Goal: Task Accomplishment & Management: Manage account settings

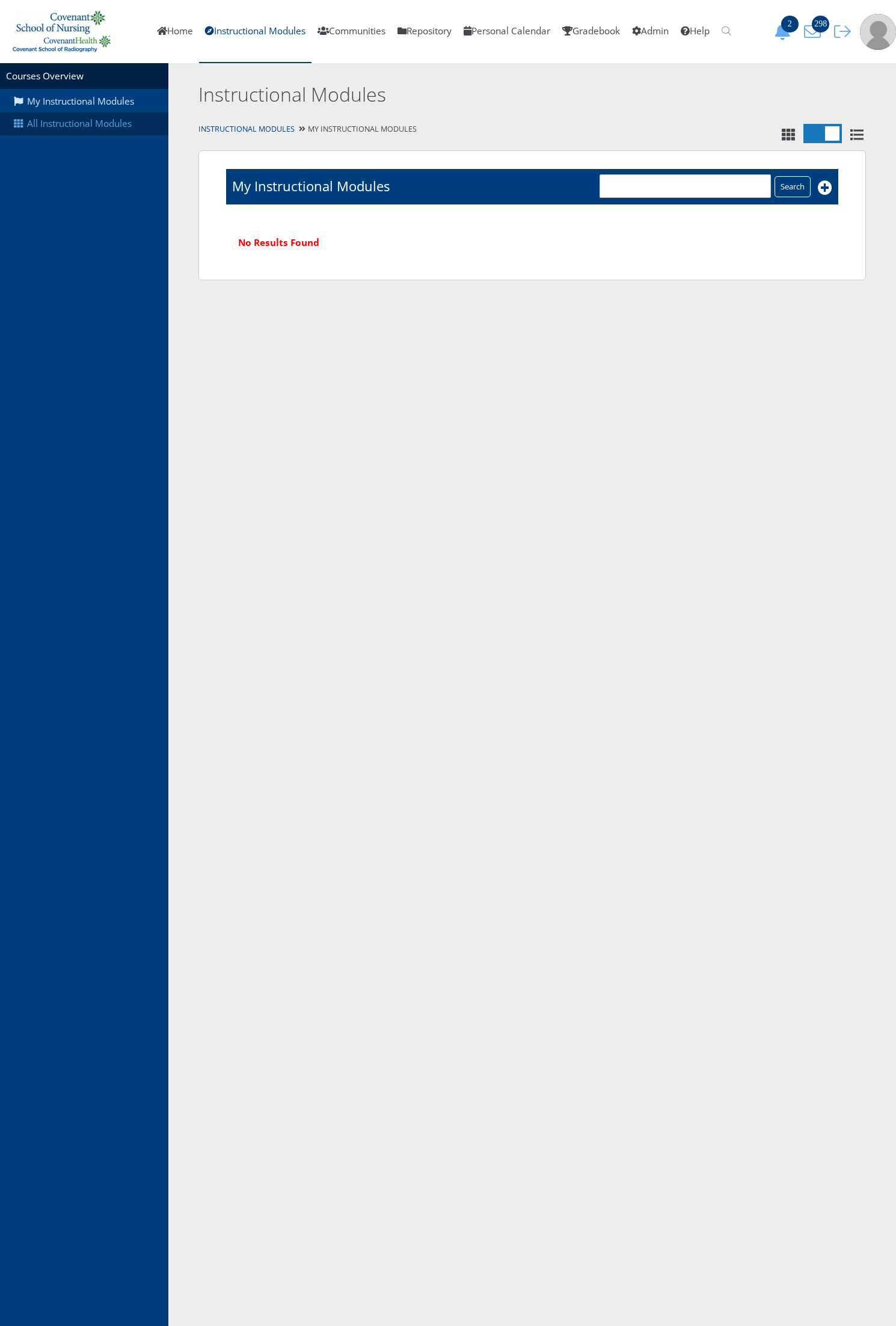
click at [82, 120] on link "All Instructional Modules" at bounding box center [84, 123] width 168 height 23
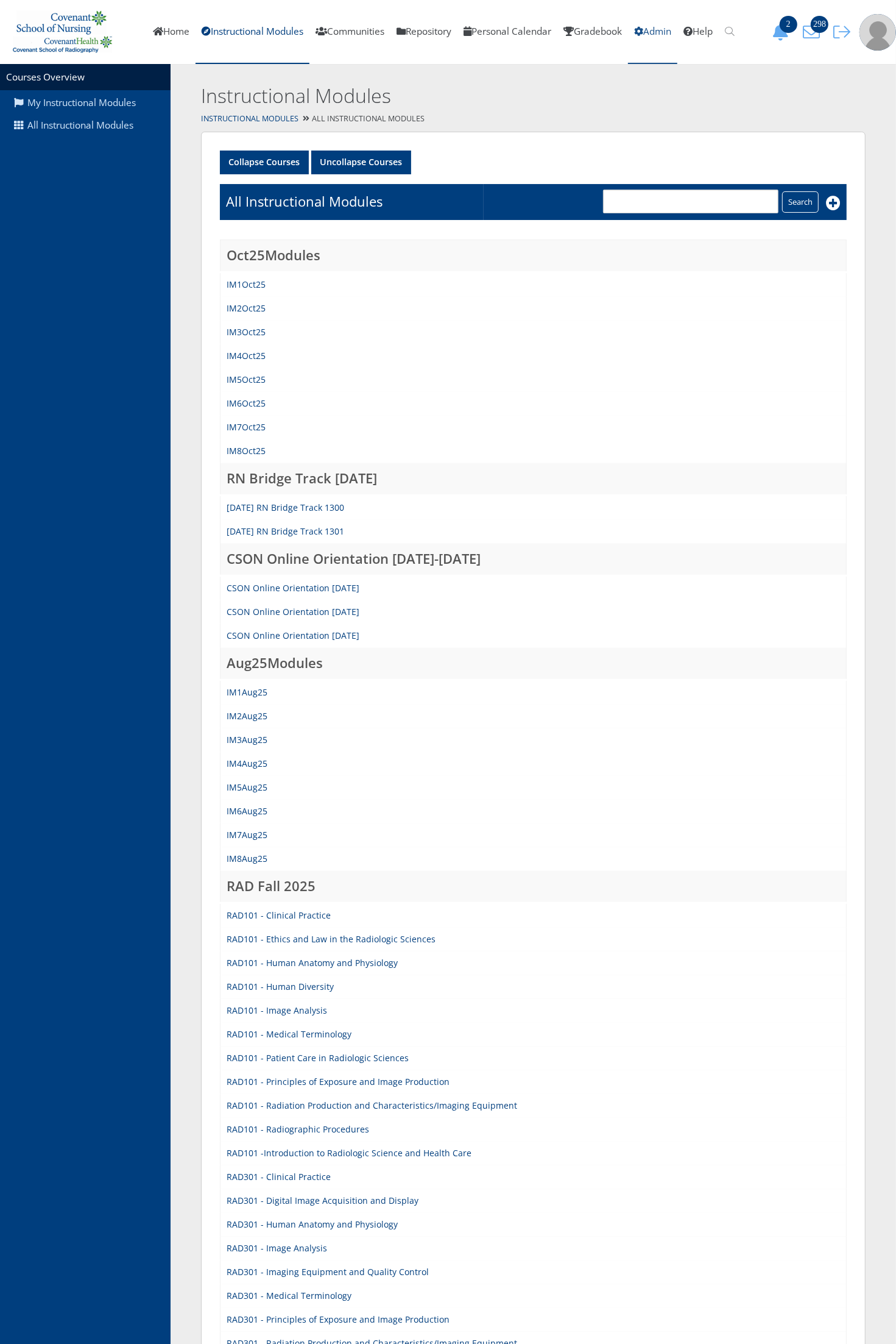
click at [673, 39] on link "Admin" at bounding box center [652, 32] width 49 height 64
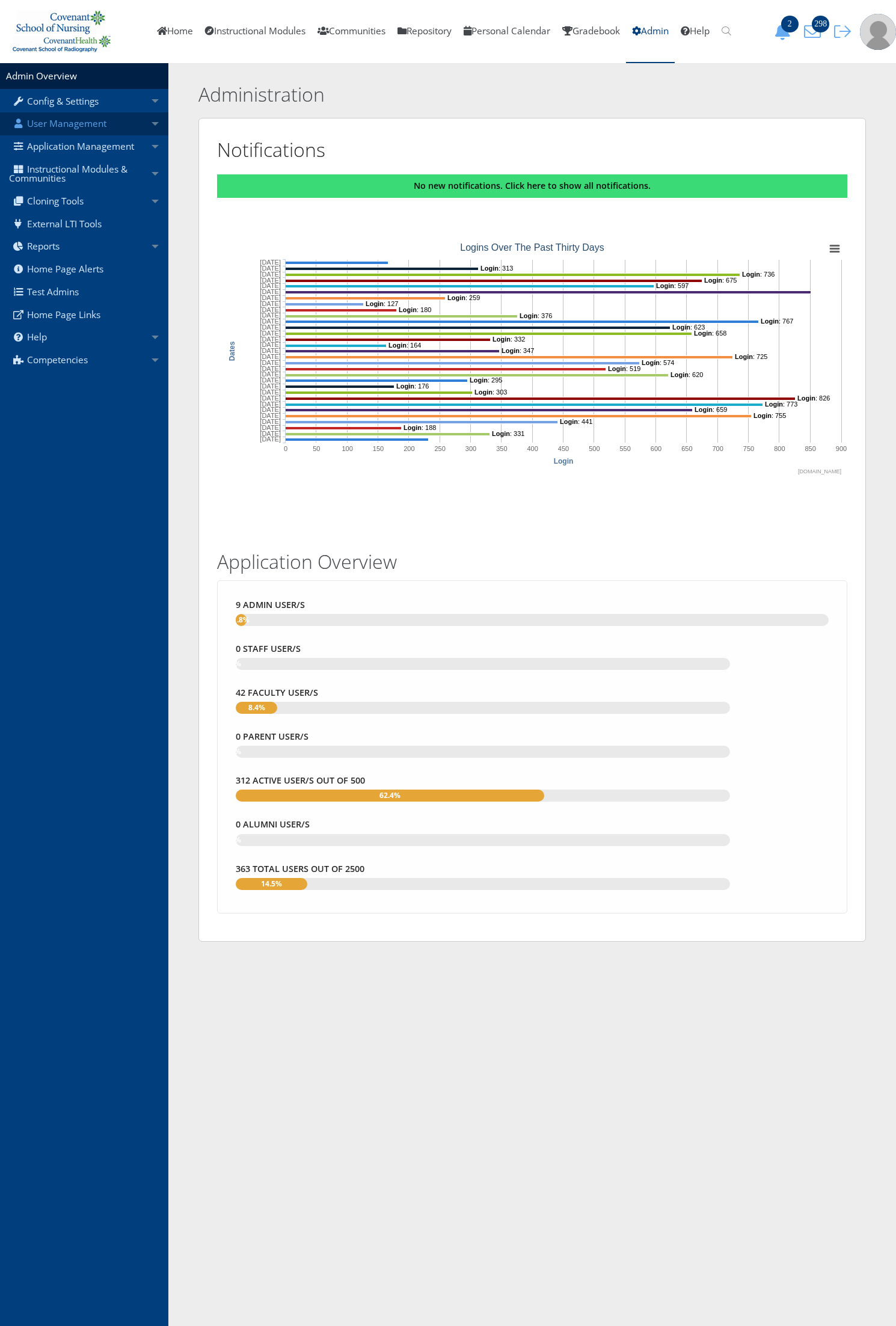
click at [99, 126] on link "User Management" at bounding box center [84, 123] width 168 height 23
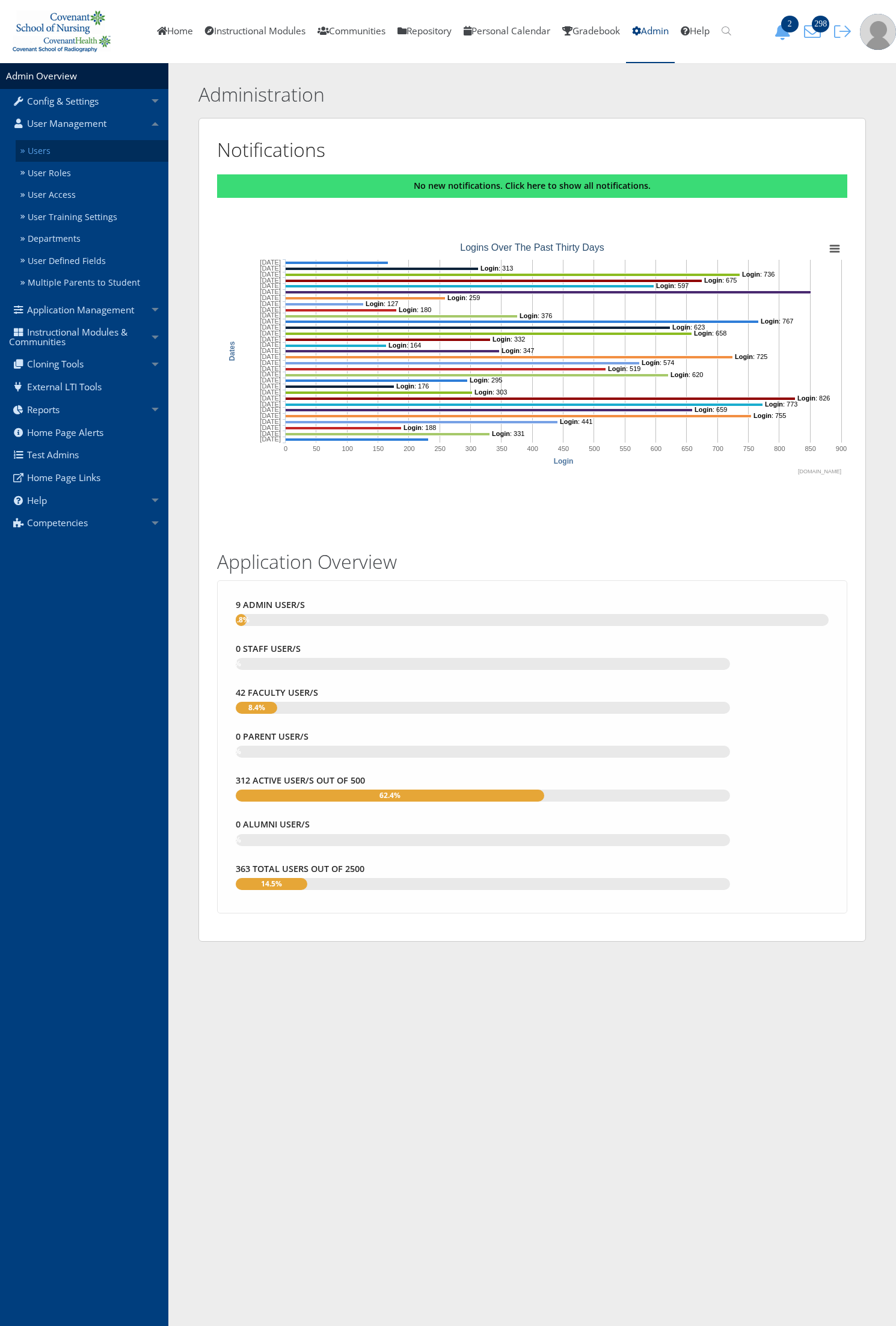
click at [100, 140] on link "Users" at bounding box center [92, 151] width 152 height 22
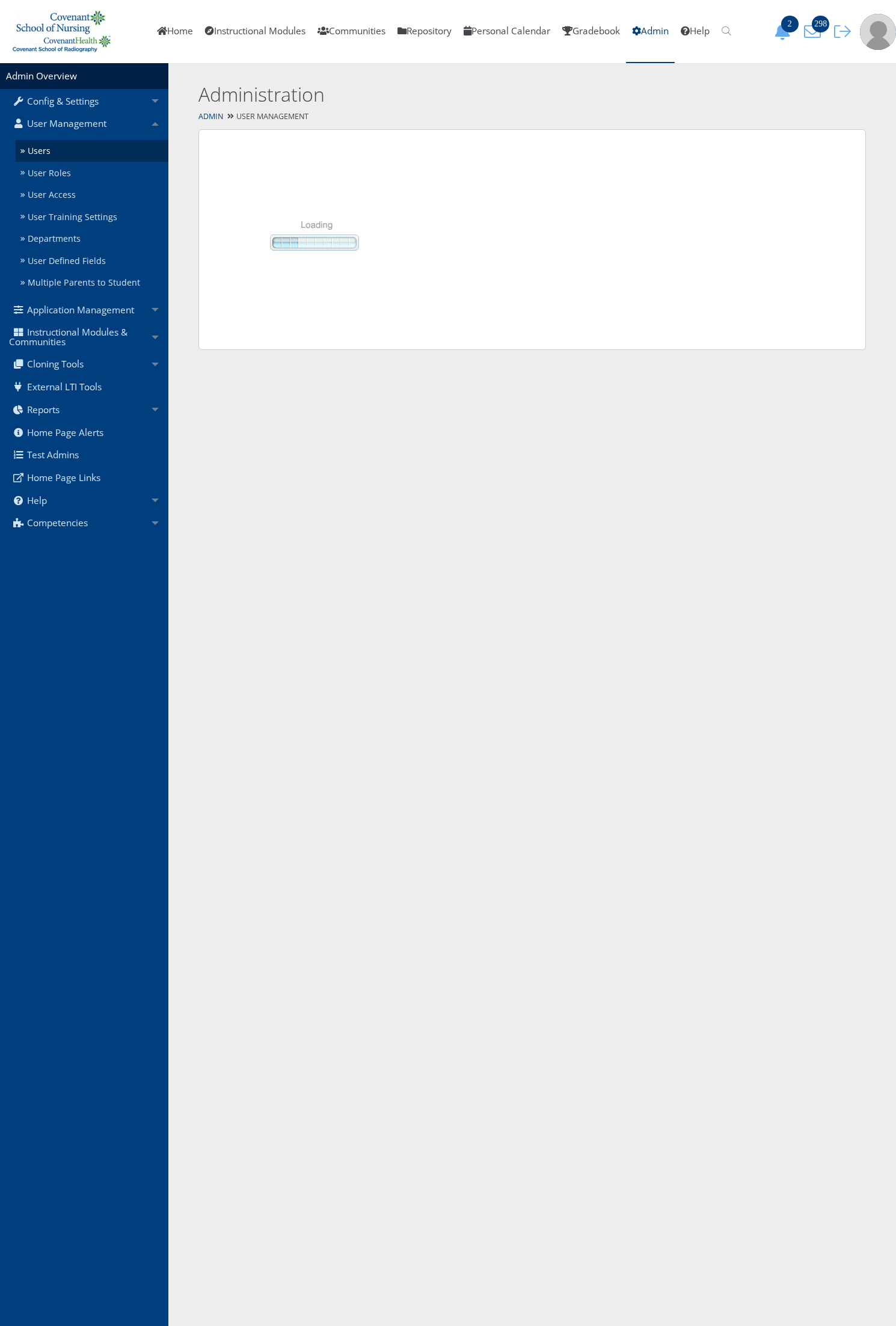
select select "50"
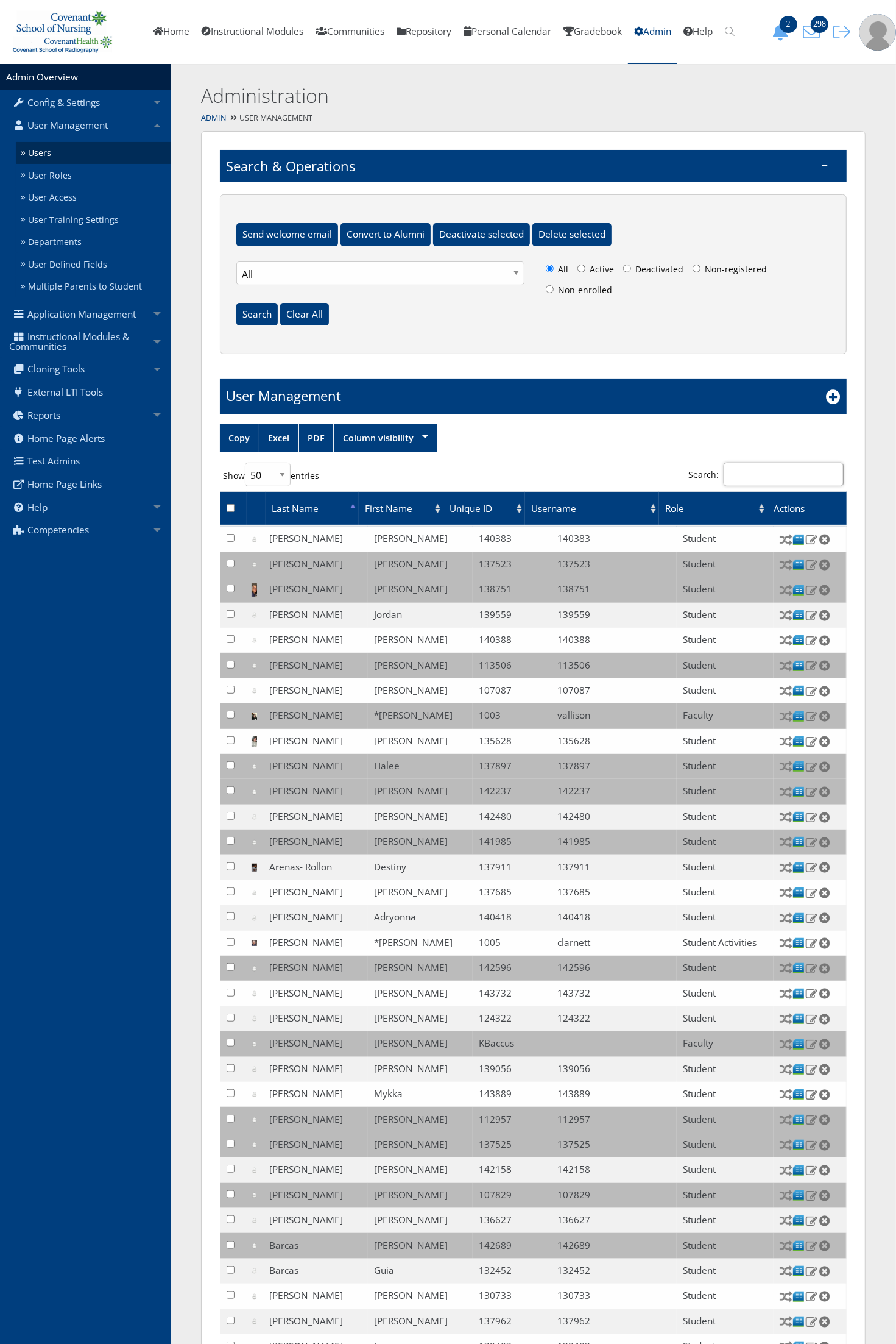
click at [762, 474] on input "Search:" at bounding box center [784, 474] width 120 height 23
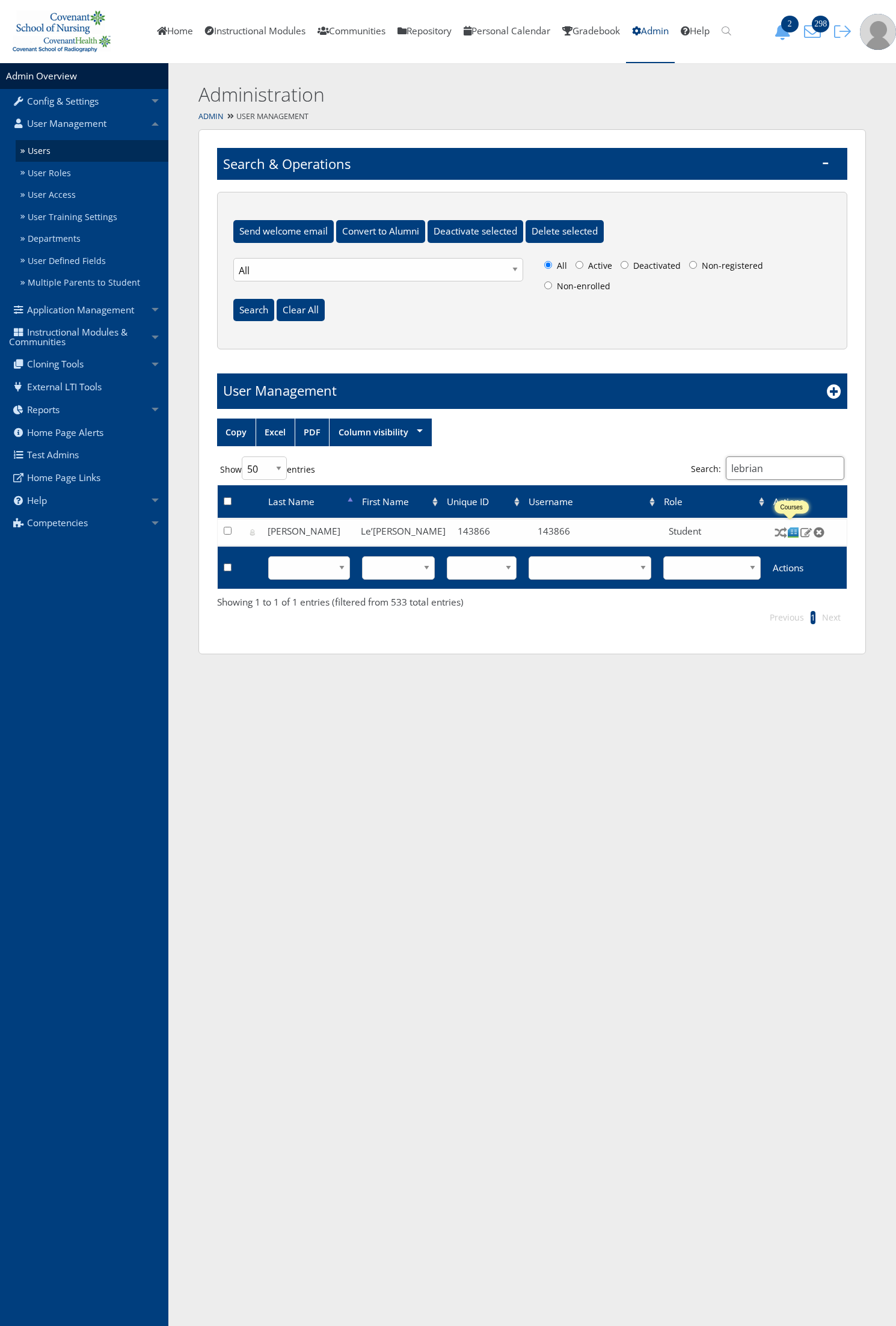
type input "lebrian"
click at [791, 537] on img at bounding box center [793, 532] width 13 height 13
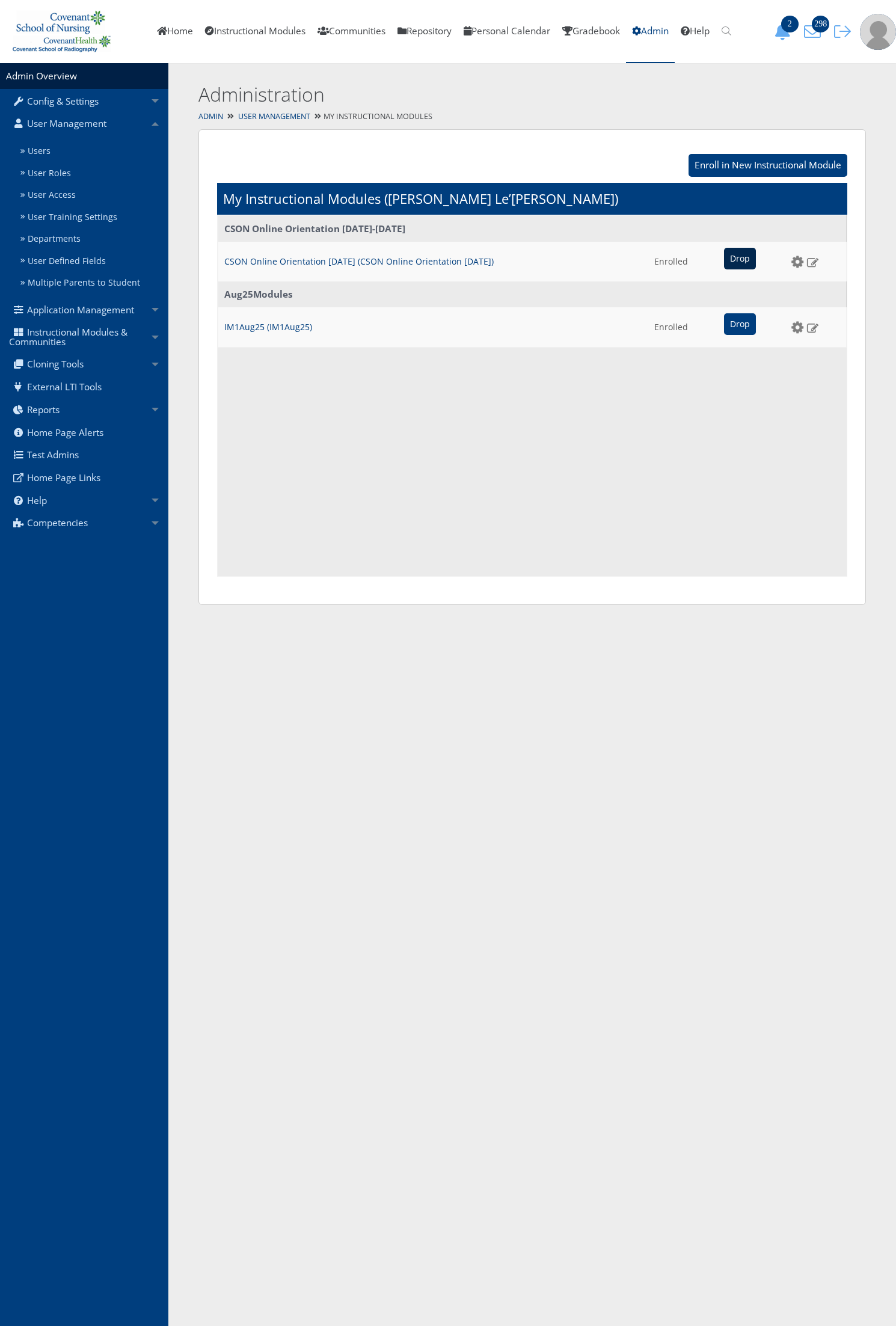
click at [725, 250] on input "Drop" at bounding box center [740, 258] width 32 height 22
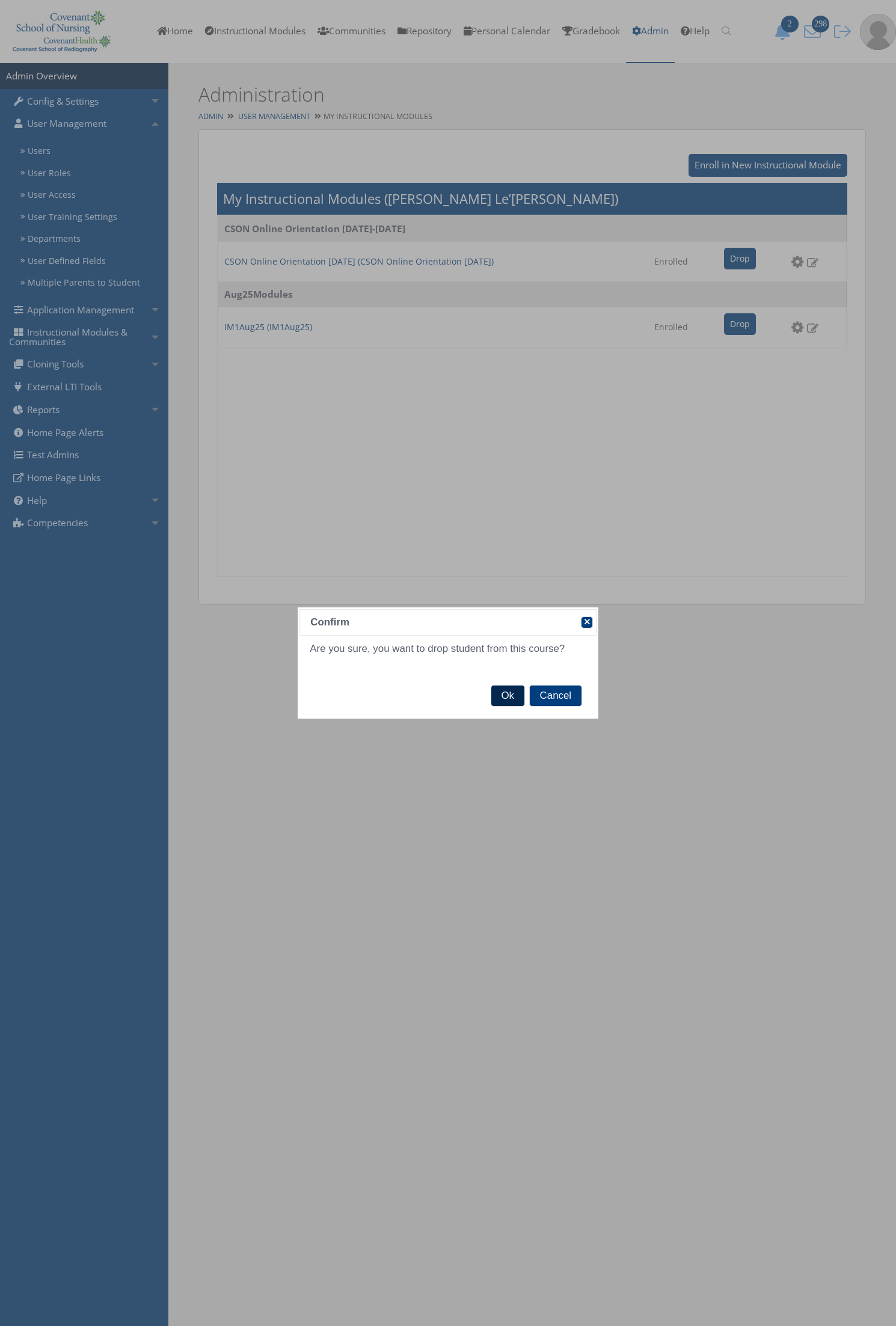
click at [515, 696] on span "Ok" at bounding box center [507, 695] width 33 height 20
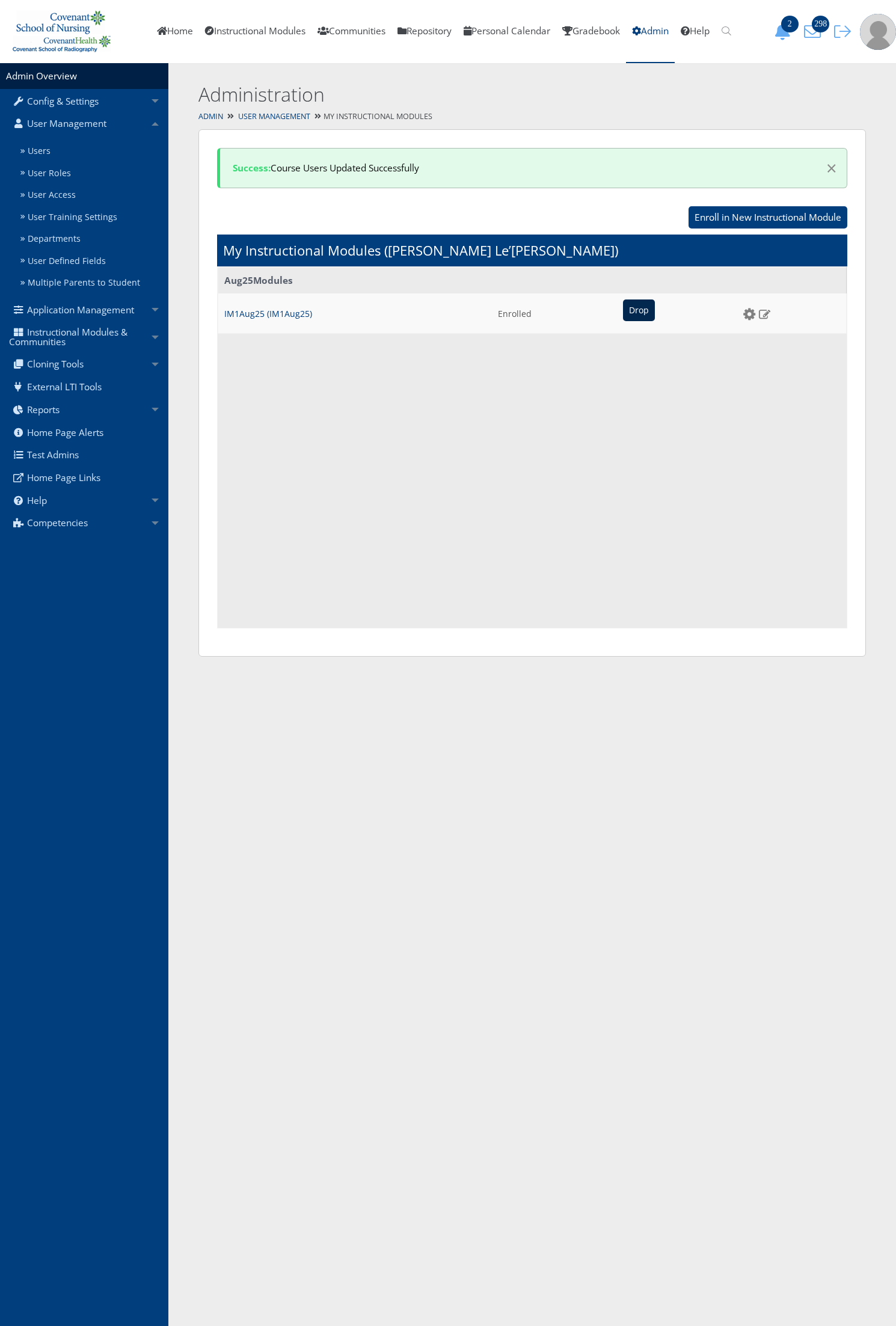
click at [631, 319] on input "Drop" at bounding box center [638, 310] width 32 height 22
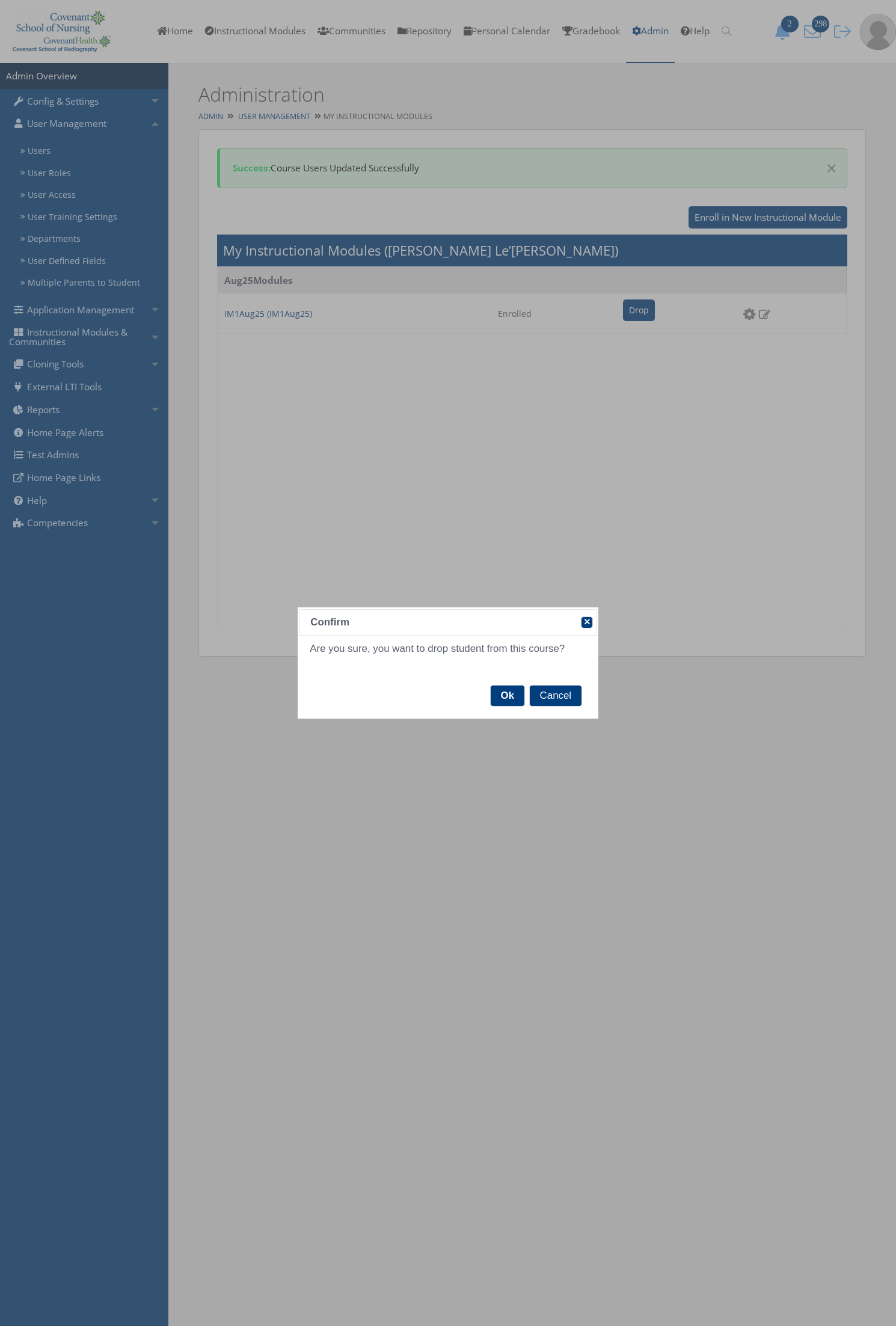
drag, startPoint x: 506, startPoint y: 687, endPoint x: 502, endPoint y: 669, distance: 18.4
click at [506, 688] on span "Ok" at bounding box center [507, 695] width 34 height 20
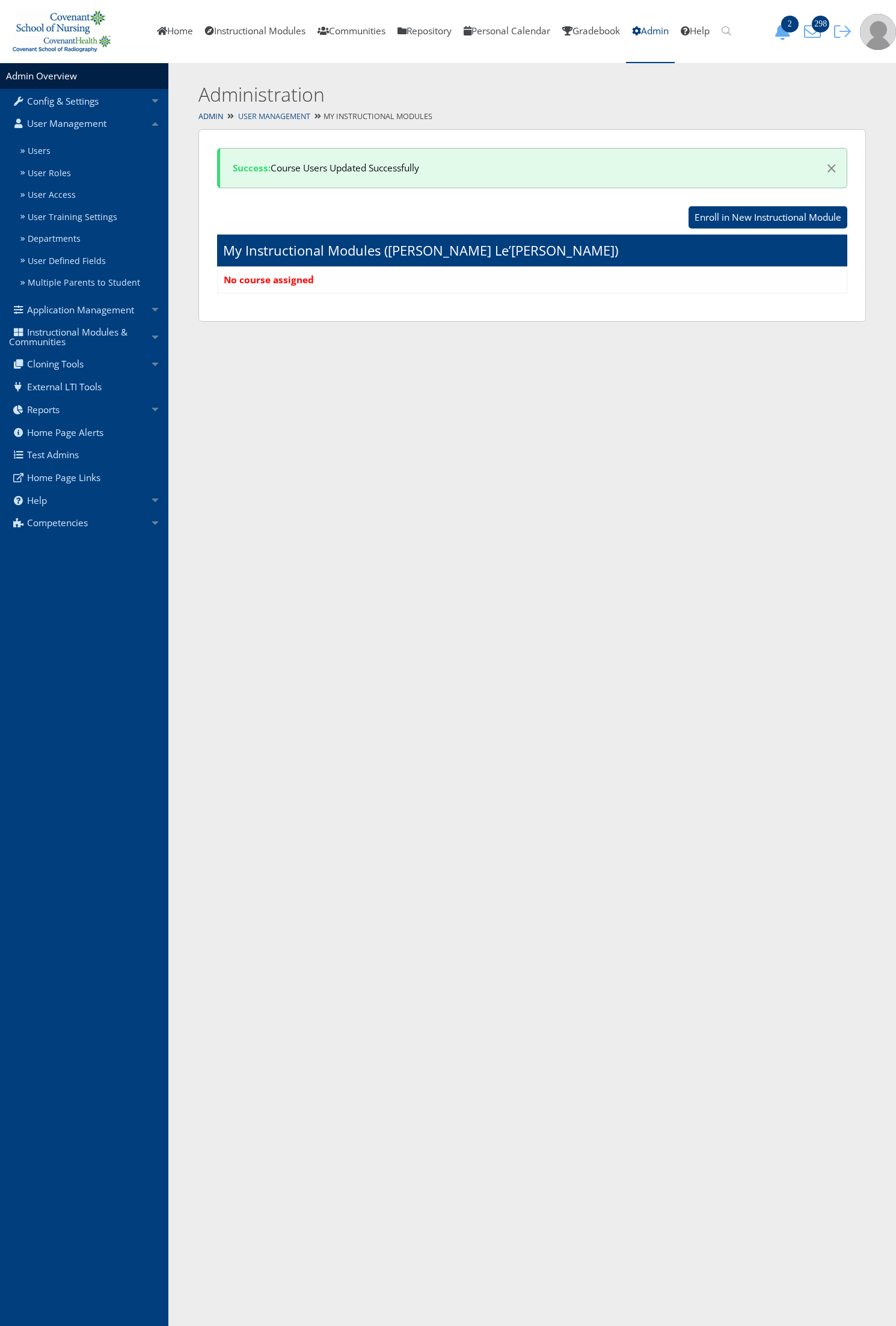
click at [289, 115] on link "User Management" at bounding box center [274, 117] width 72 height 10
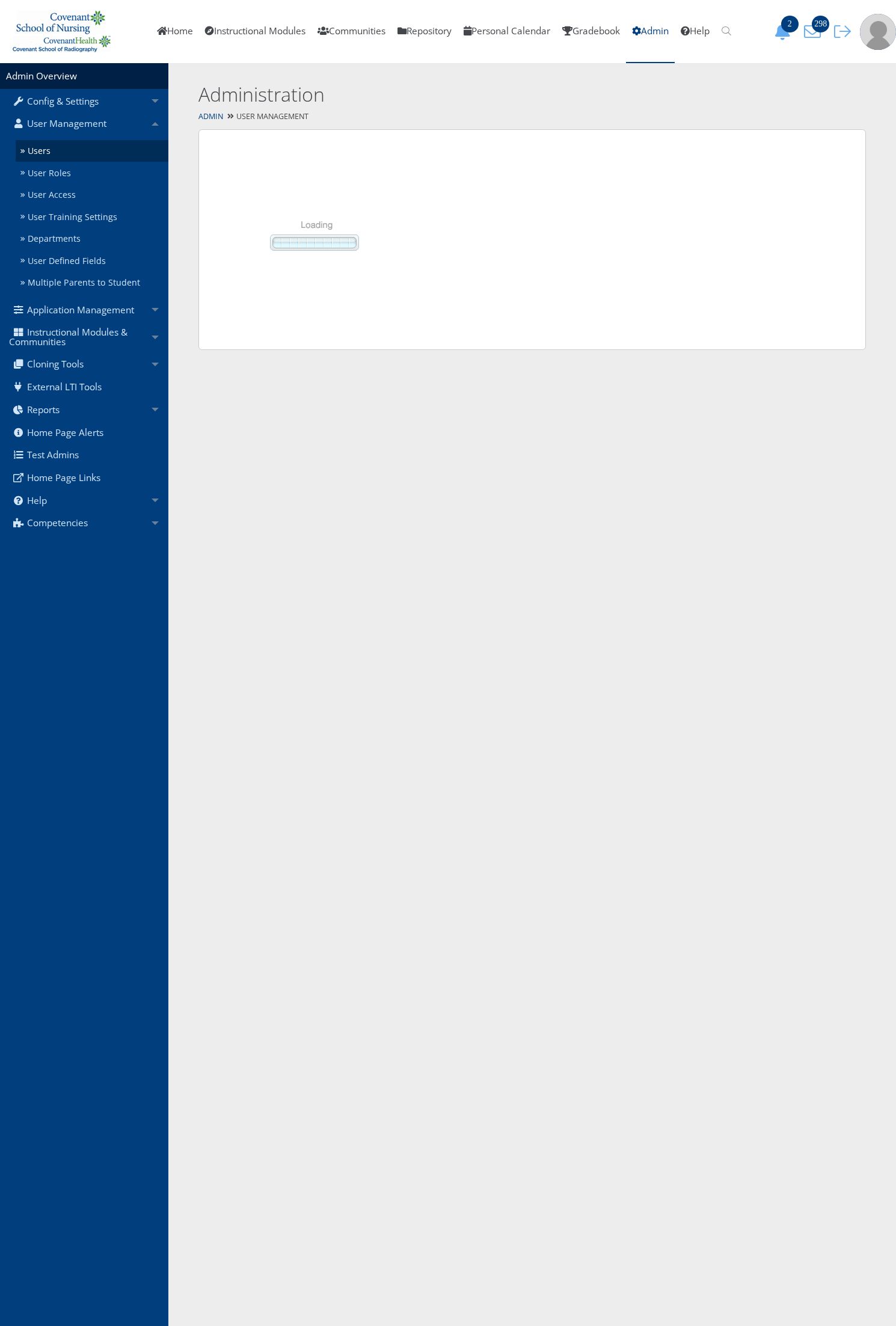
select select "50"
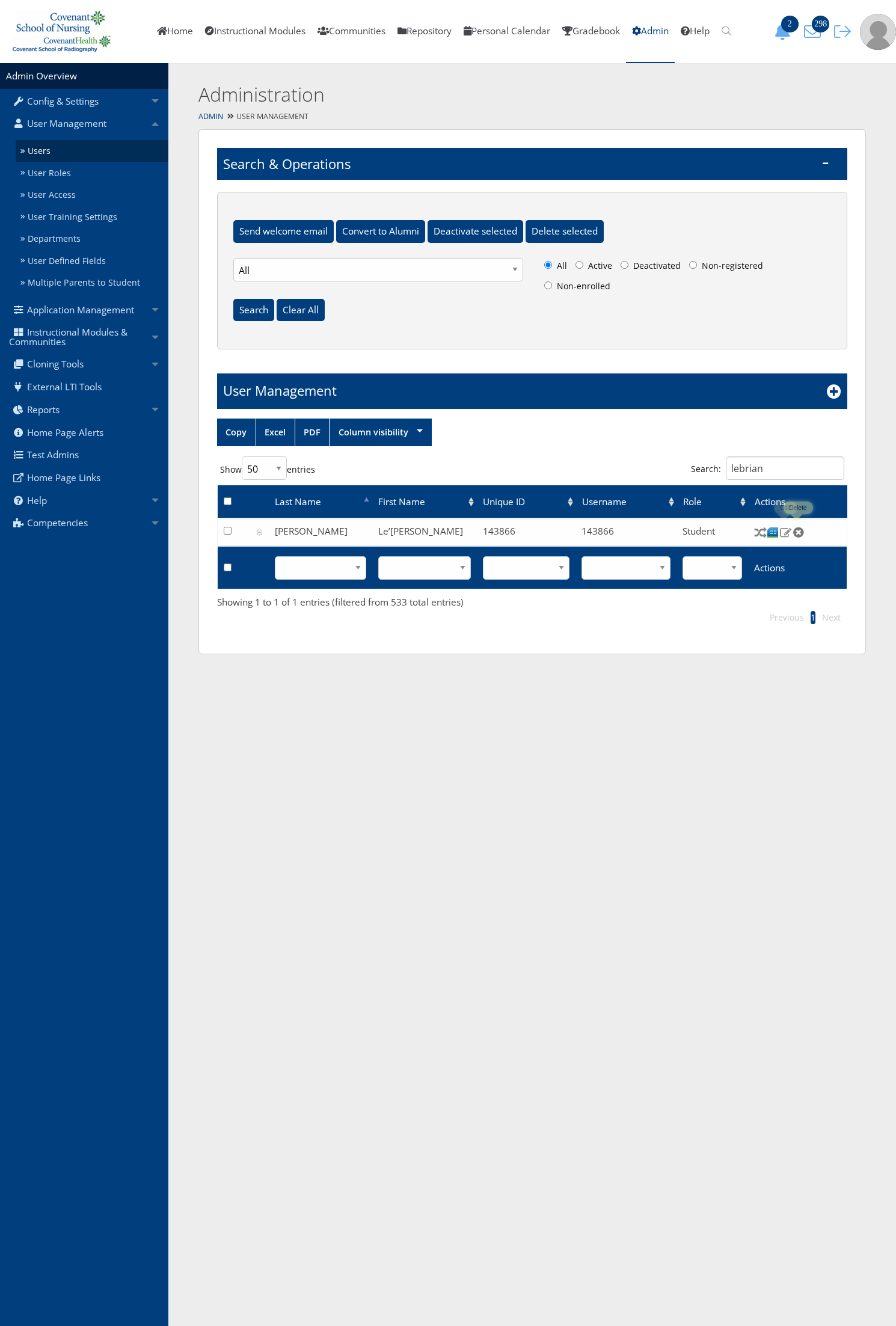
click at [785, 535] on img at bounding box center [785, 532] width 13 height 10
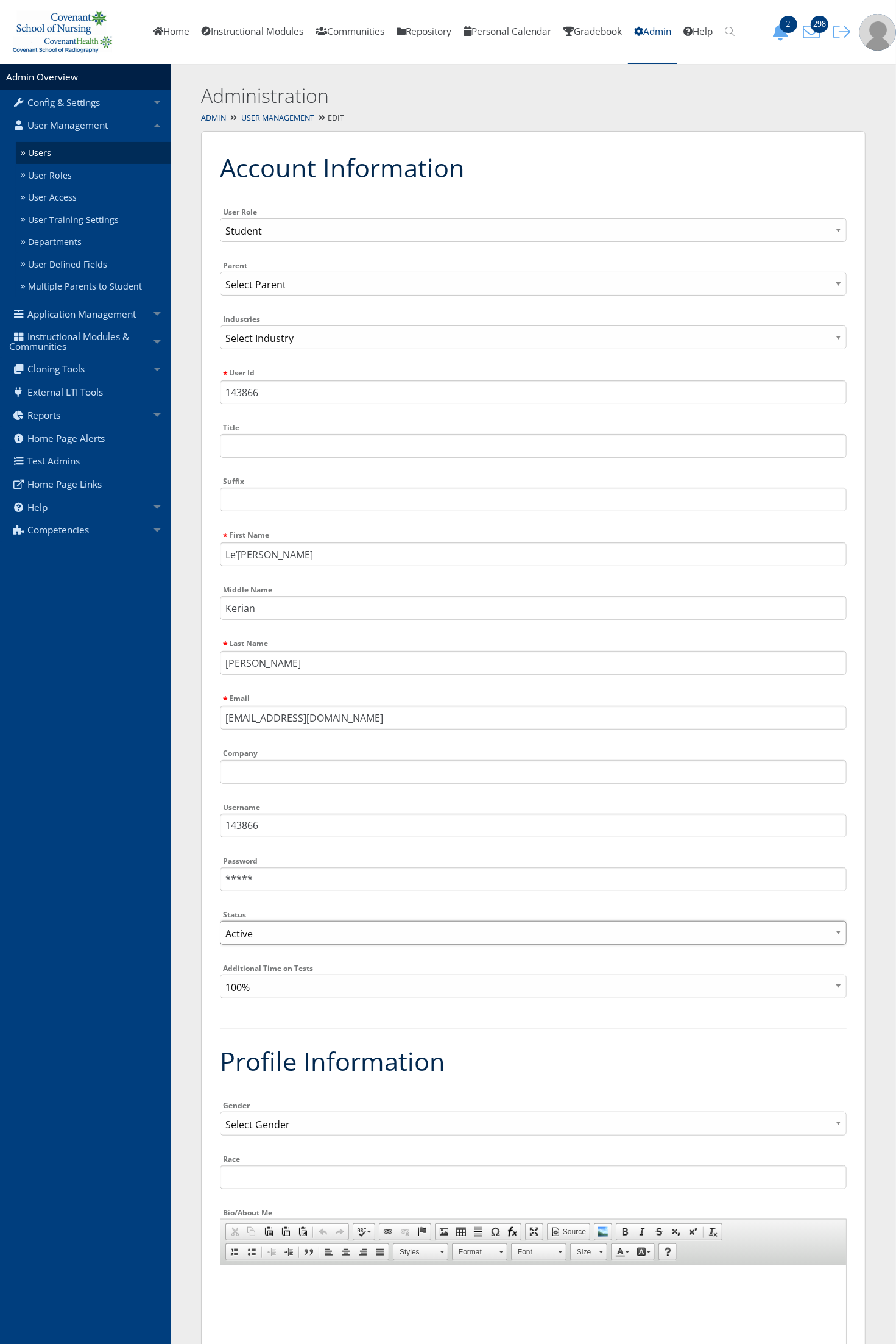
click at [264, 942] on select "Active Inactive" at bounding box center [533, 933] width 627 height 23
select select "0"
click at [220, 921] on select "Active Inactive" at bounding box center [533, 933] width 627 height 23
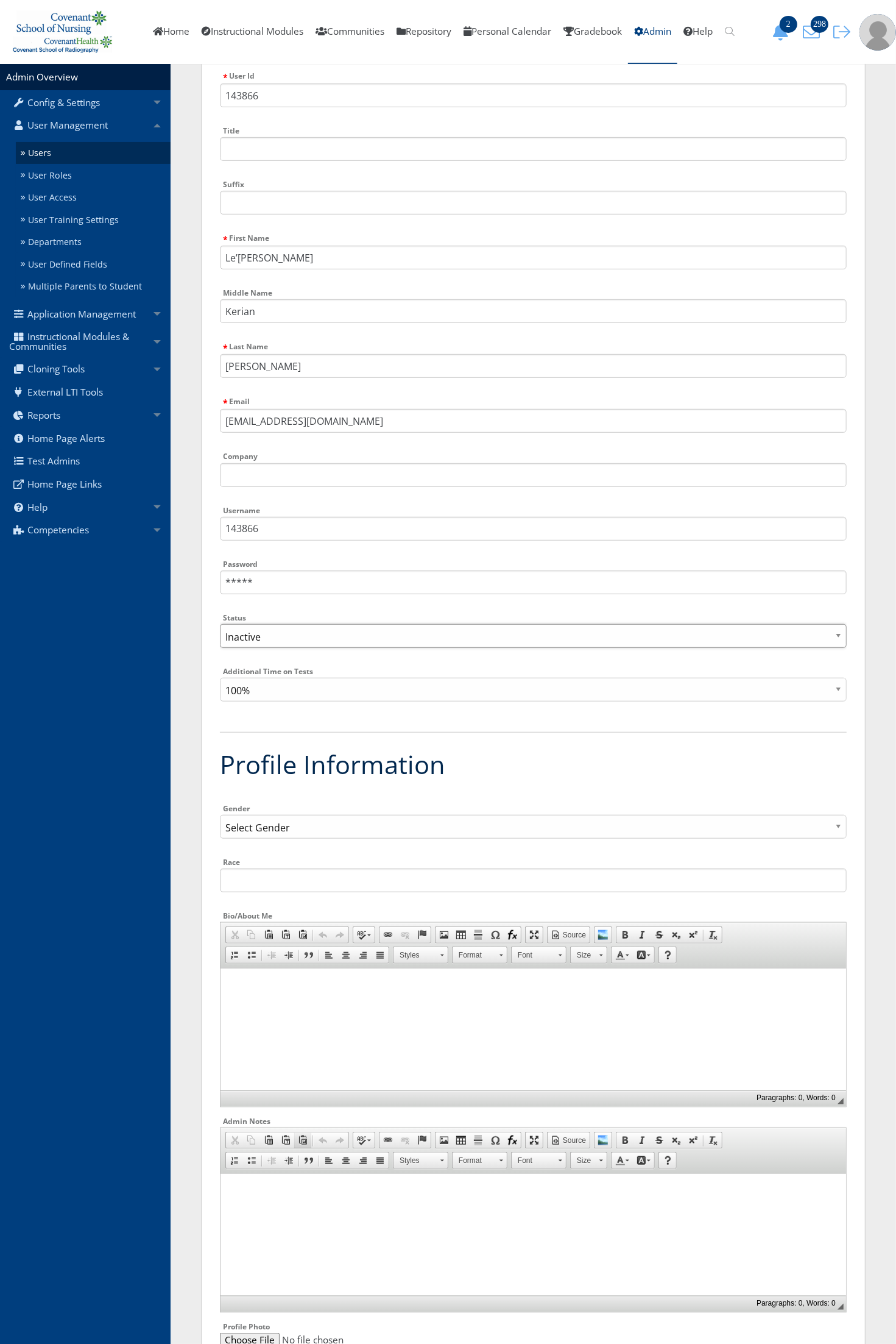
scroll to position [381, 0]
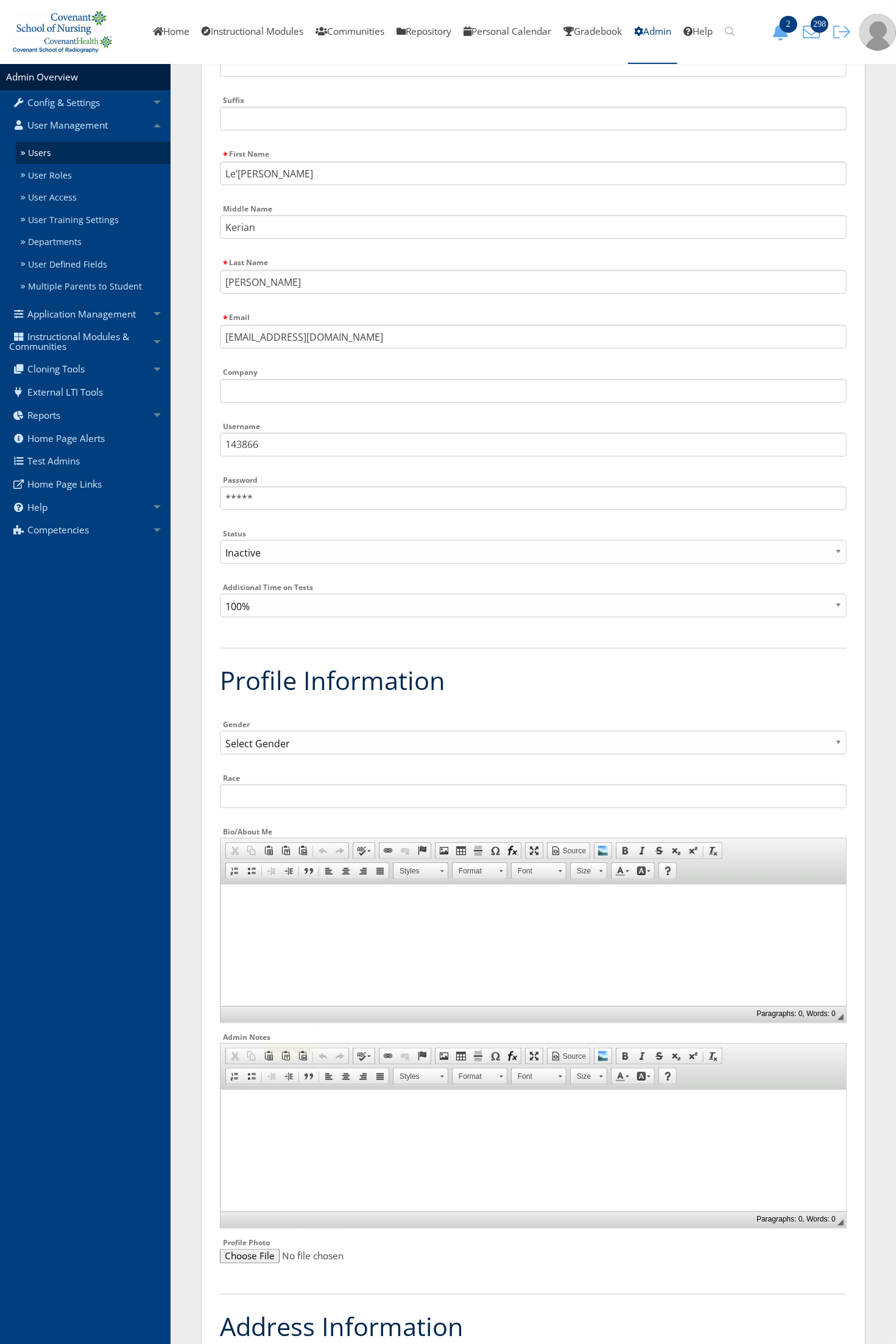
click at [279, 1120] on html at bounding box center [532, 1105] width 626 height 30
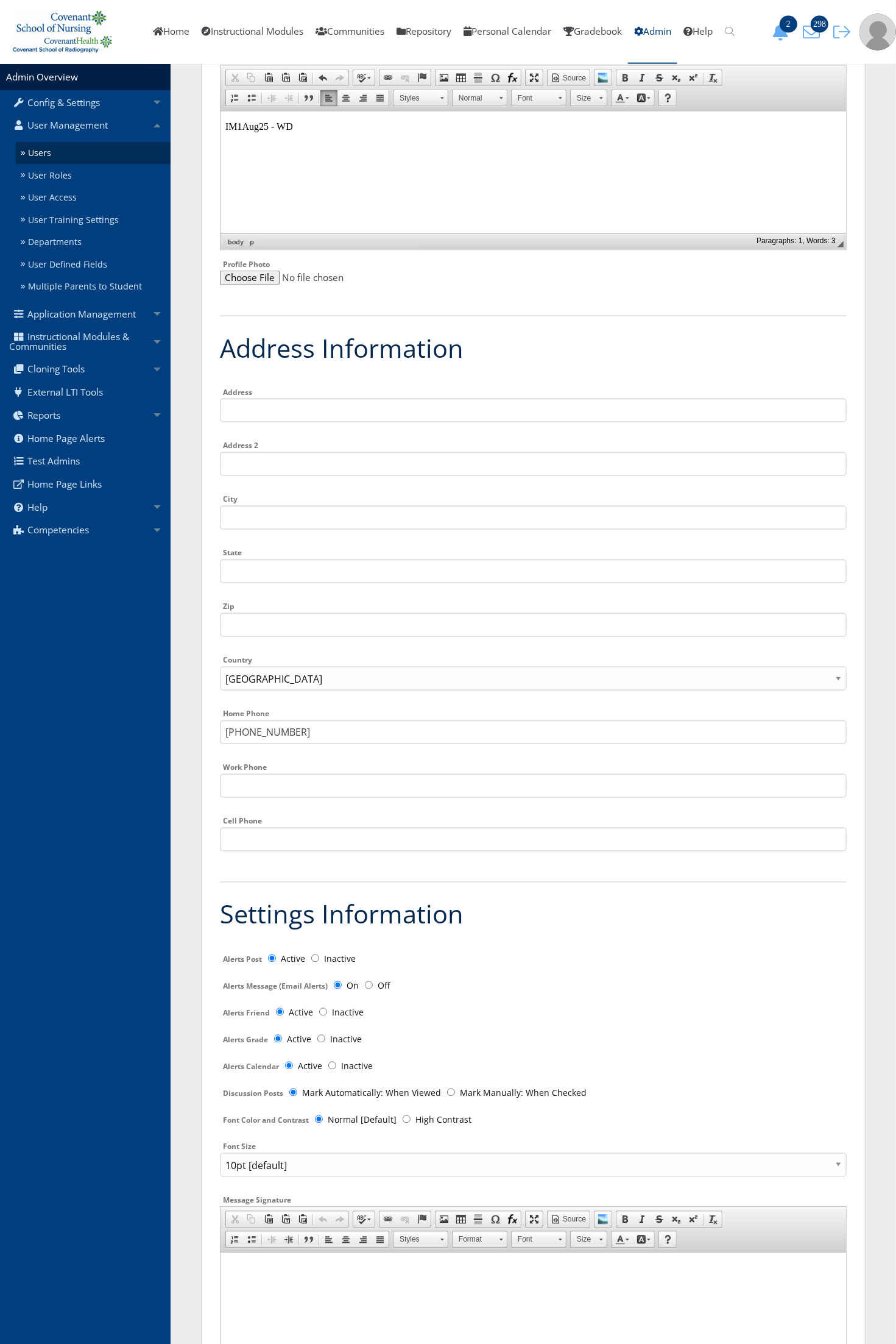
scroll to position [1569, 0]
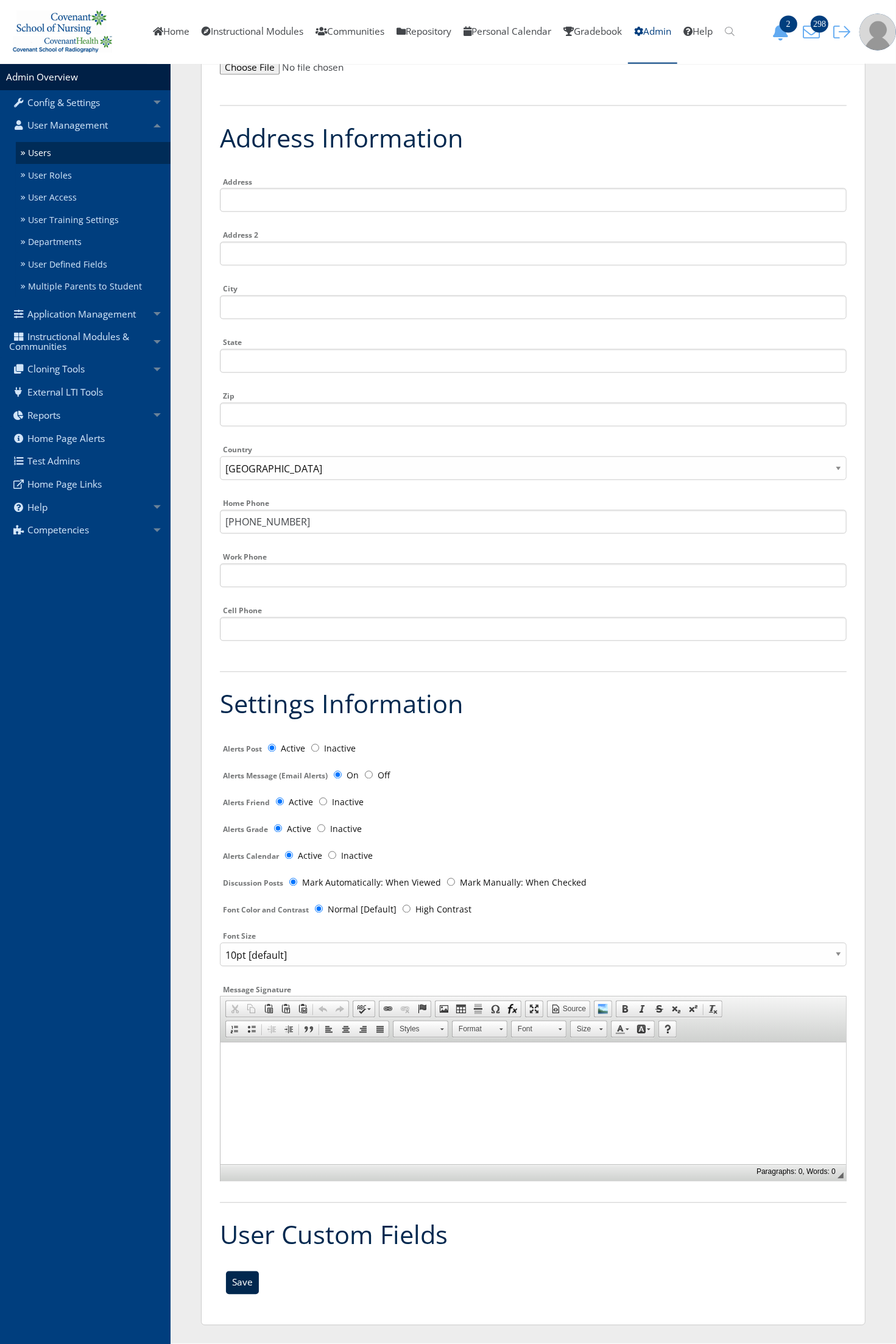
click at [239, 1283] on input "Save" at bounding box center [242, 1283] width 33 height 23
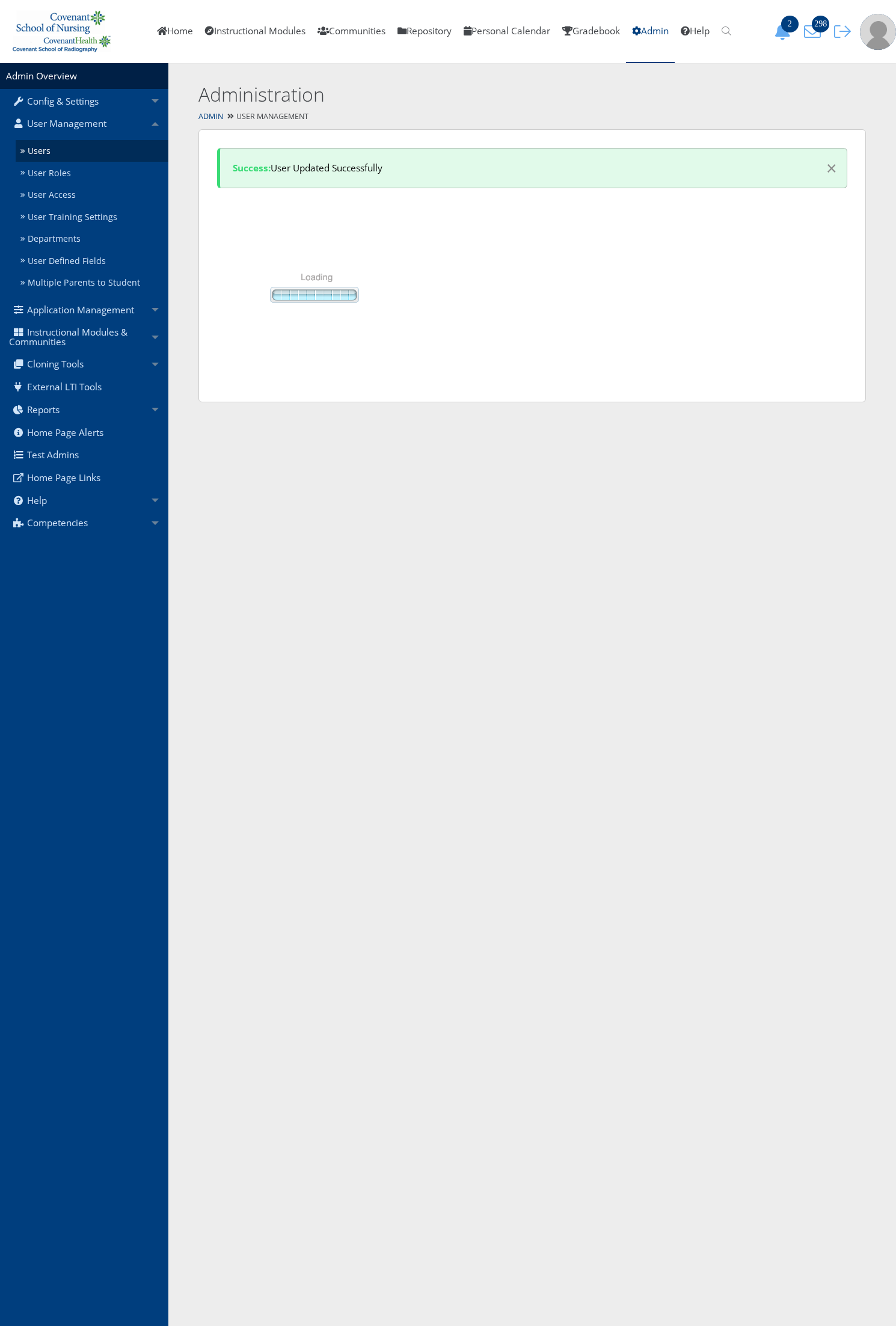
select select "50"
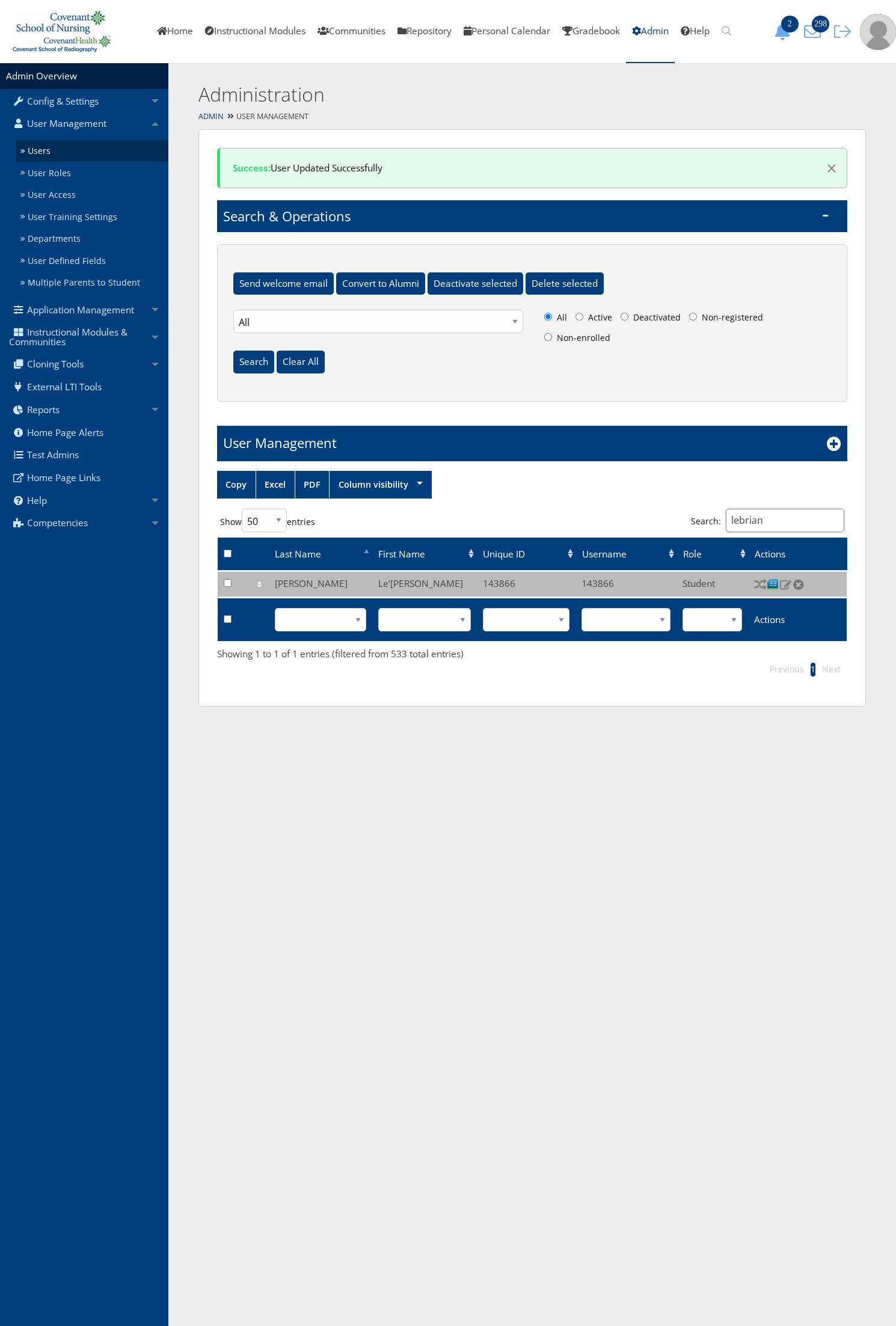
click at [803, 520] on input "lebrian" at bounding box center [785, 520] width 118 height 23
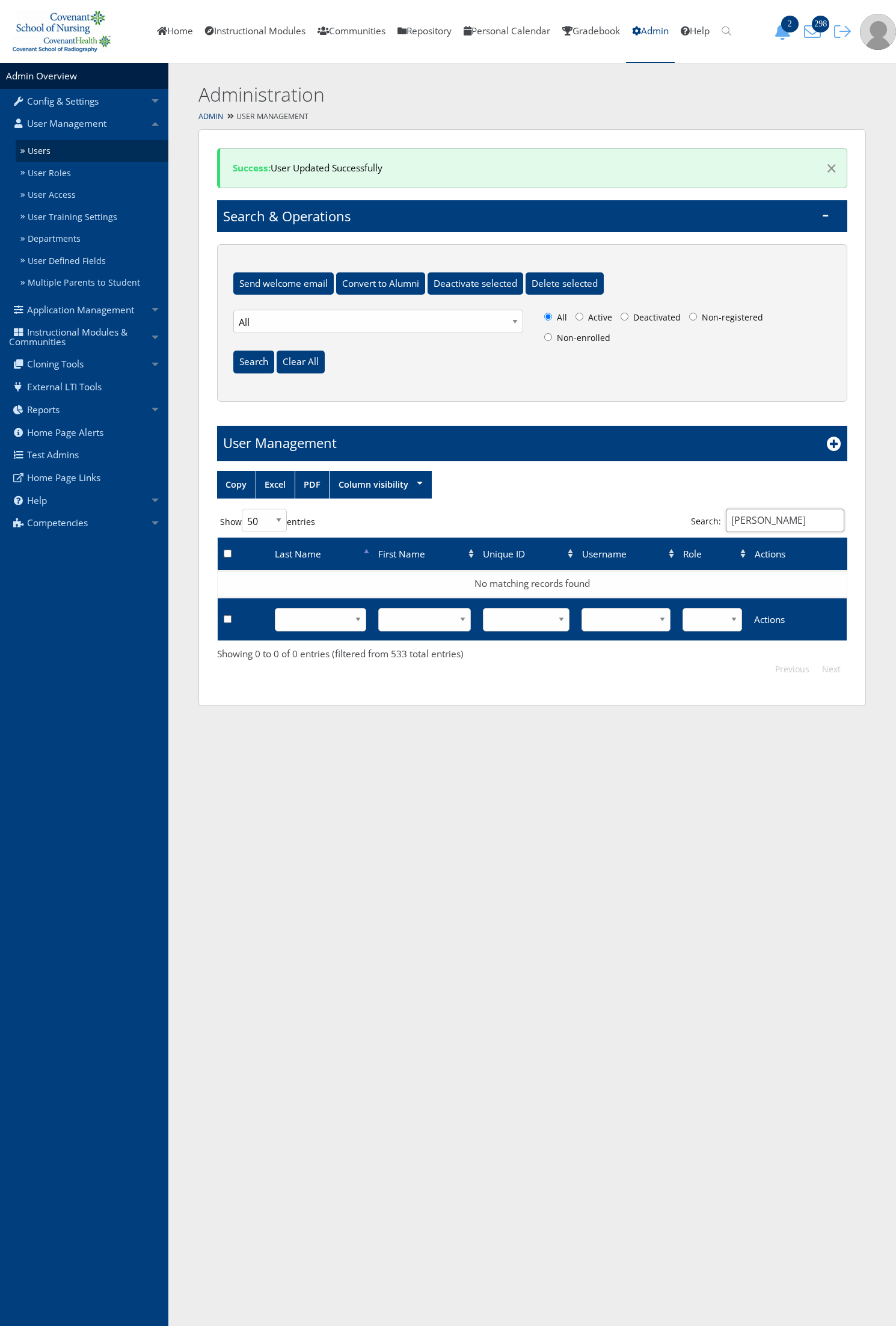
drag, startPoint x: 806, startPoint y: 518, endPoint x: 720, endPoint y: 523, distance: 86.1
click at [726, 523] on input "[PERSON_NAME]" at bounding box center [785, 520] width 118 height 23
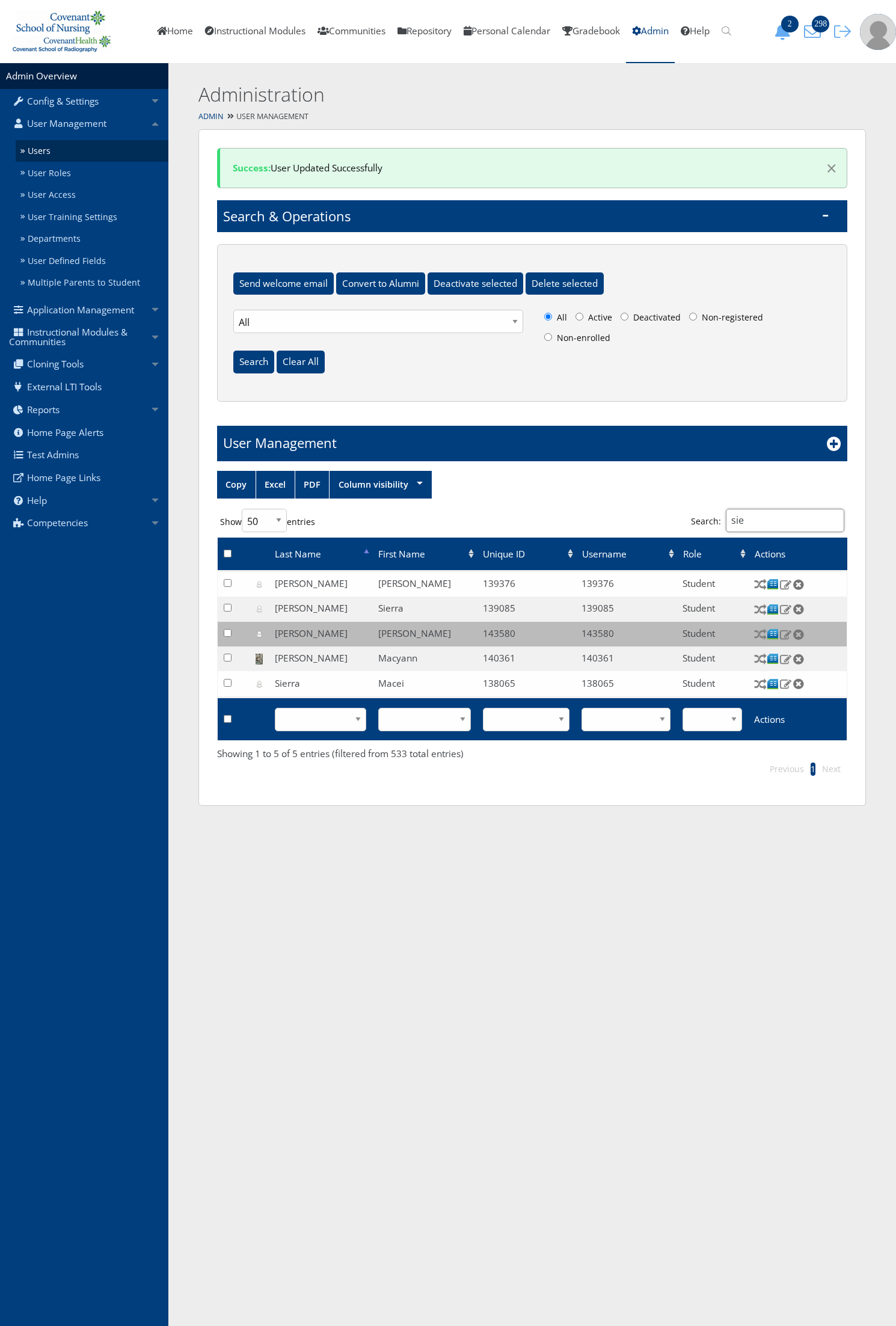
type input "sie"
click at [776, 659] on img at bounding box center [773, 659] width 13 height 13
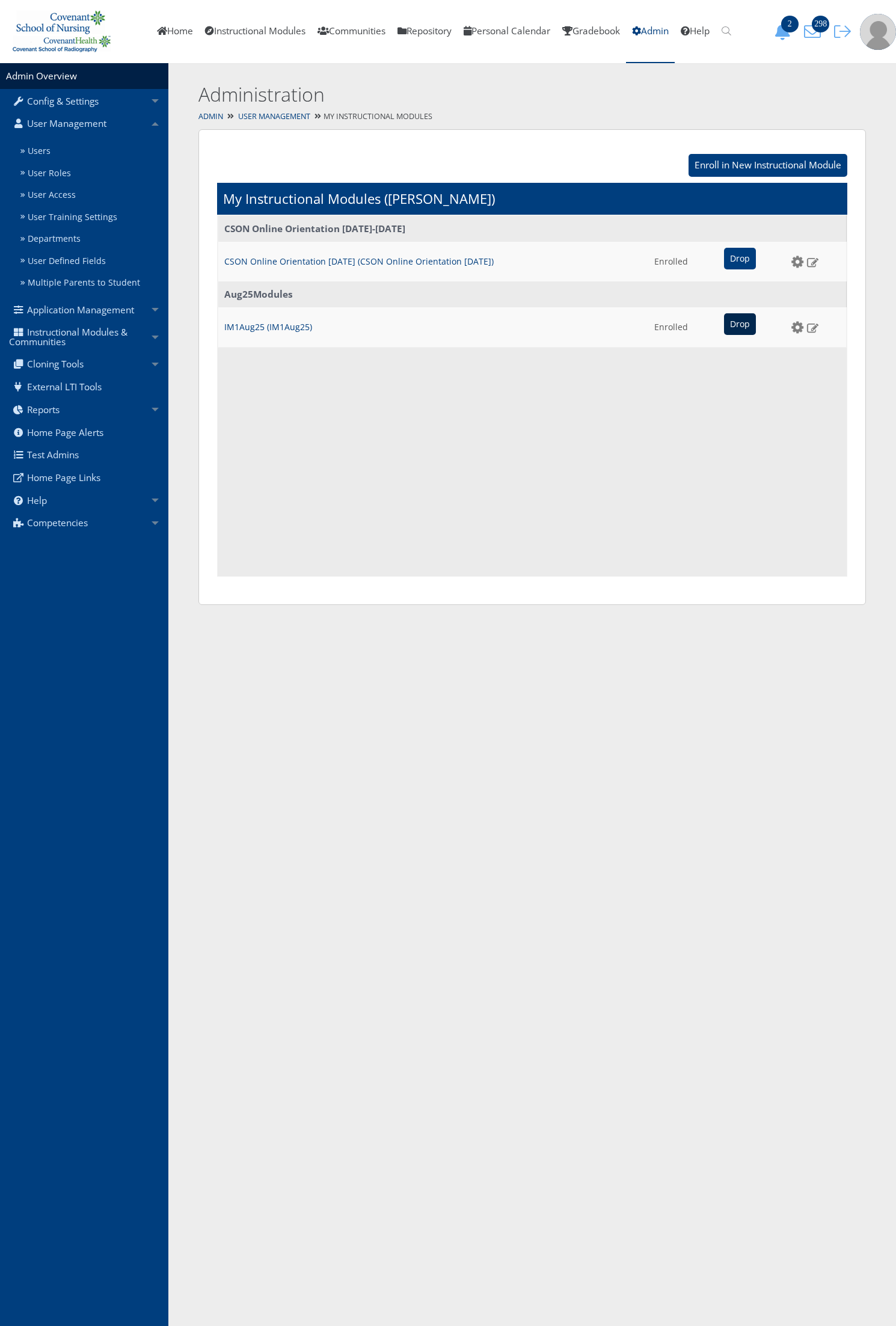
click at [724, 322] on input "Drop" at bounding box center [740, 324] width 32 height 22
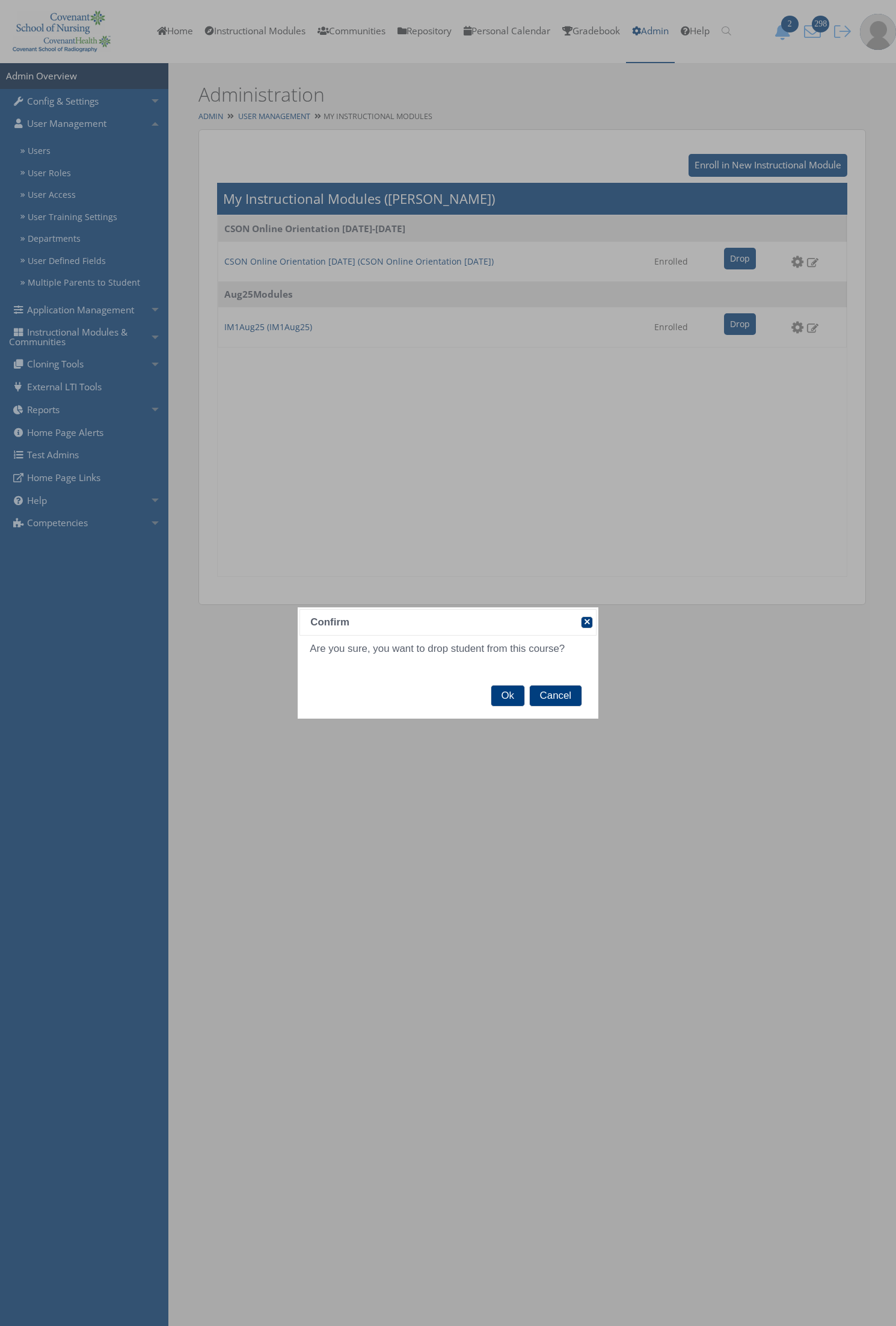
click at [508, 699] on span "Ok" at bounding box center [507, 695] width 33 height 20
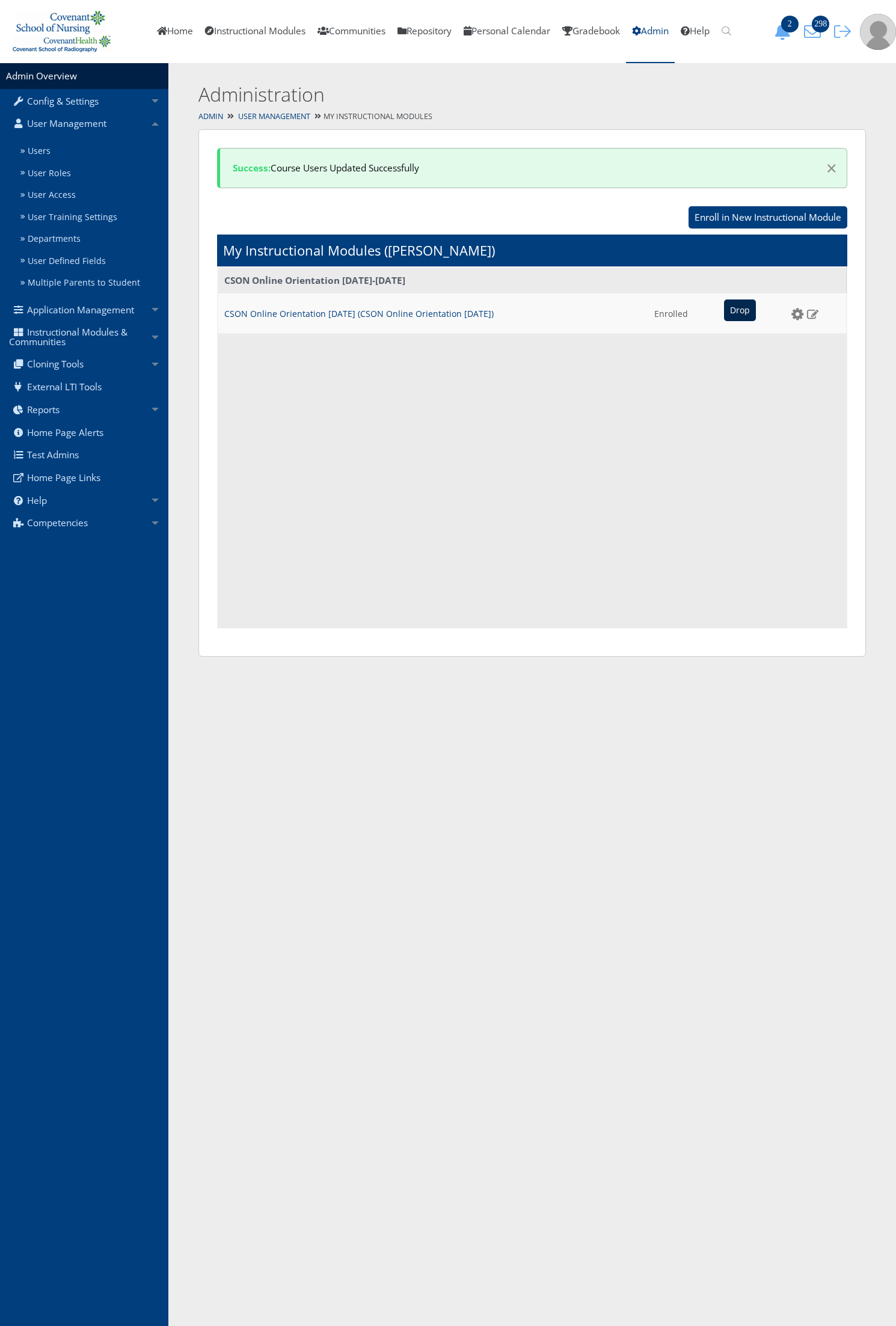
click at [724, 312] on input "Drop" at bounding box center [740, 310] width 32 height 22
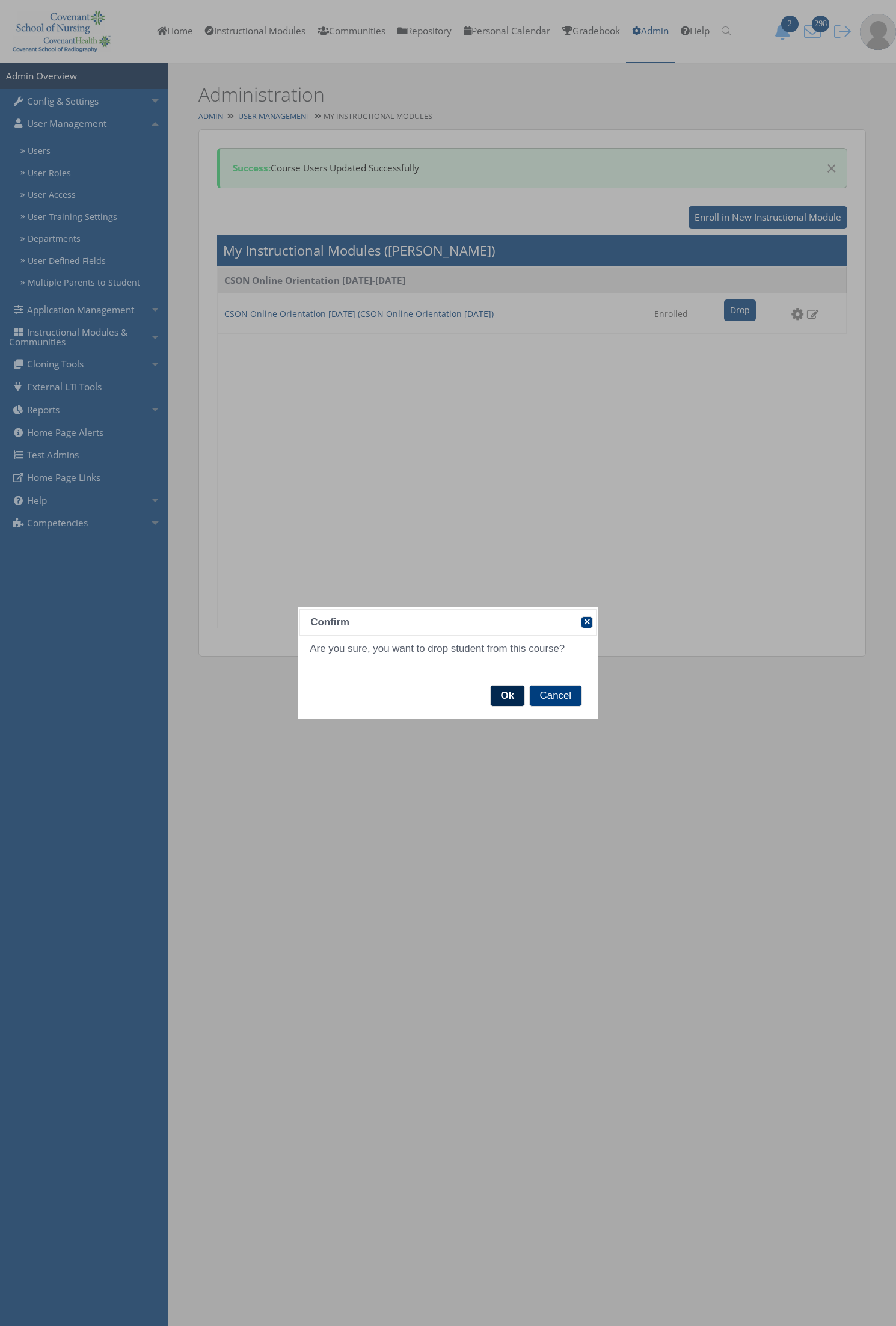
click at [514, 697] on span "Ok" at bounding box center [507, 695] width 34 height 20
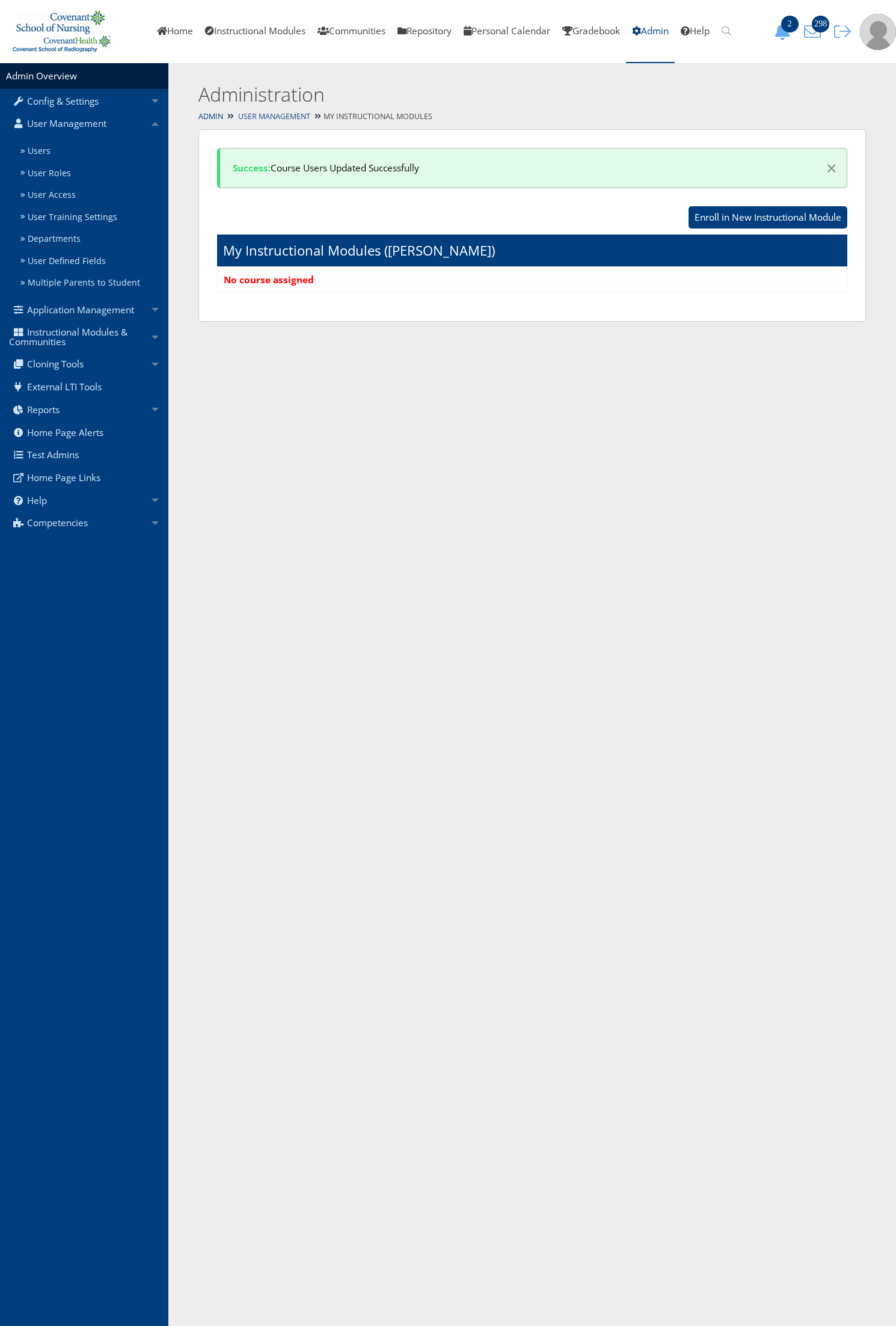
click at [286, 115] on link "User Management" at bounding box center [274, 117] width 72 height 10
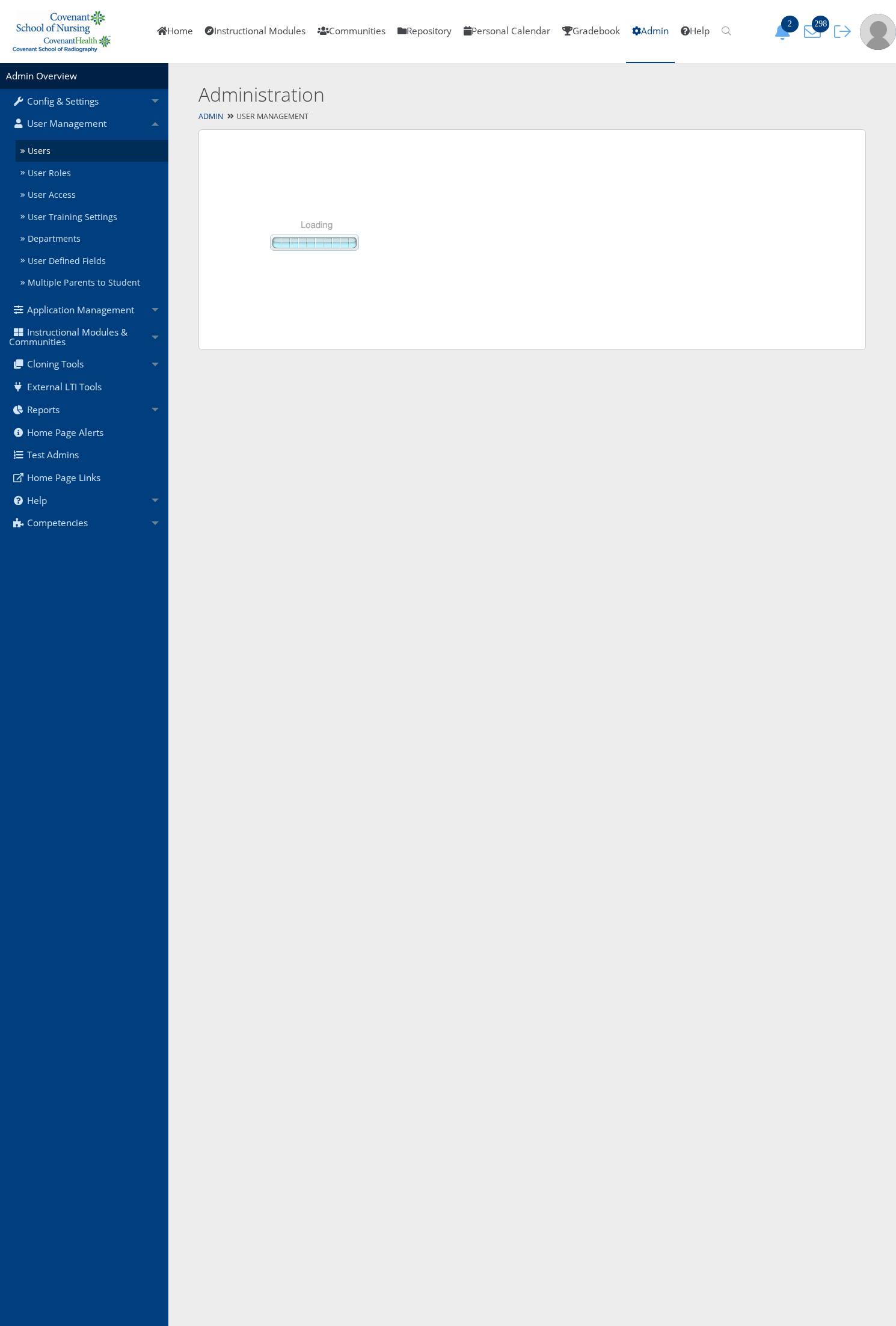
select select "50"
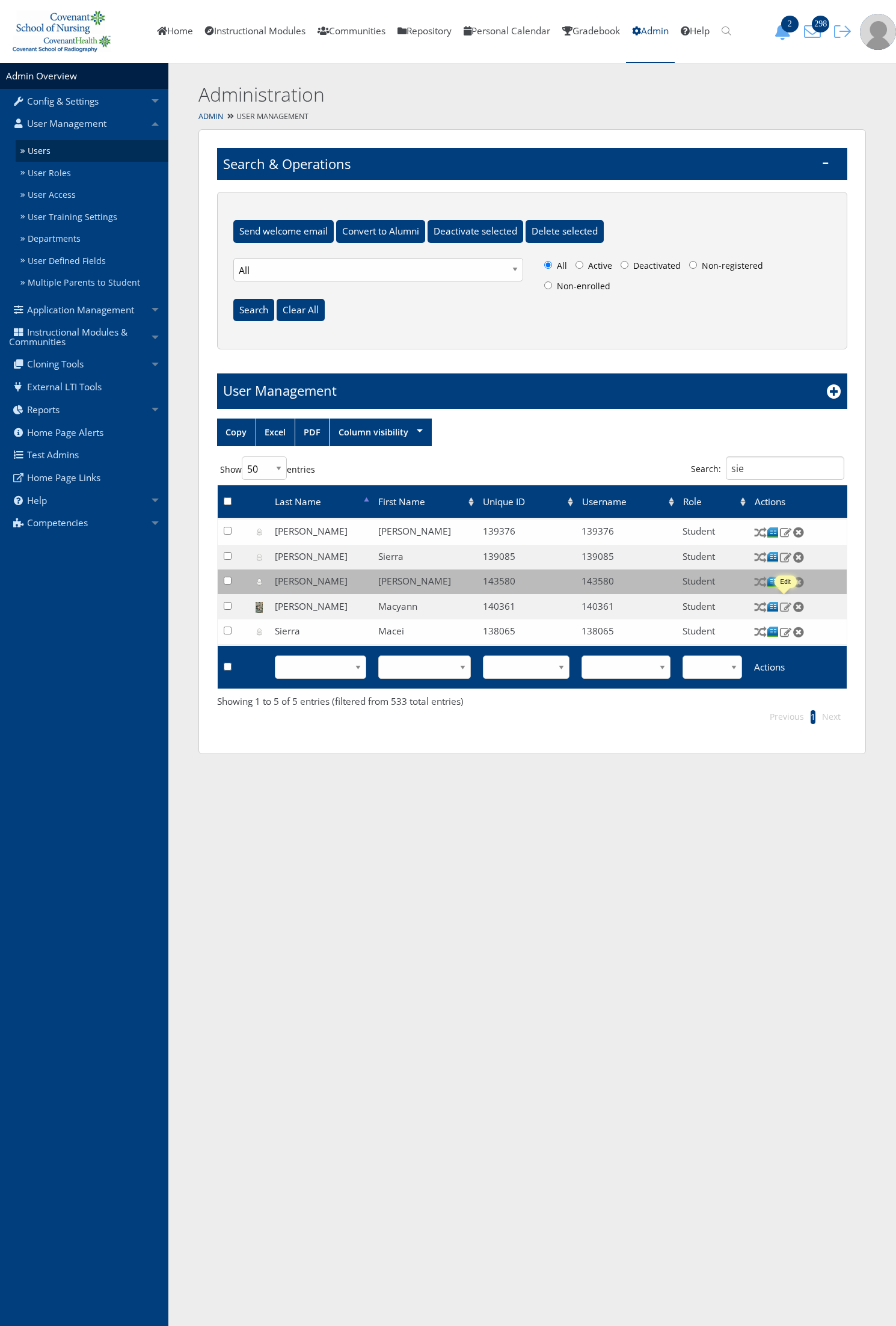
click at [783, 604] on img at bounding box center [785, 606] width 13 height 10
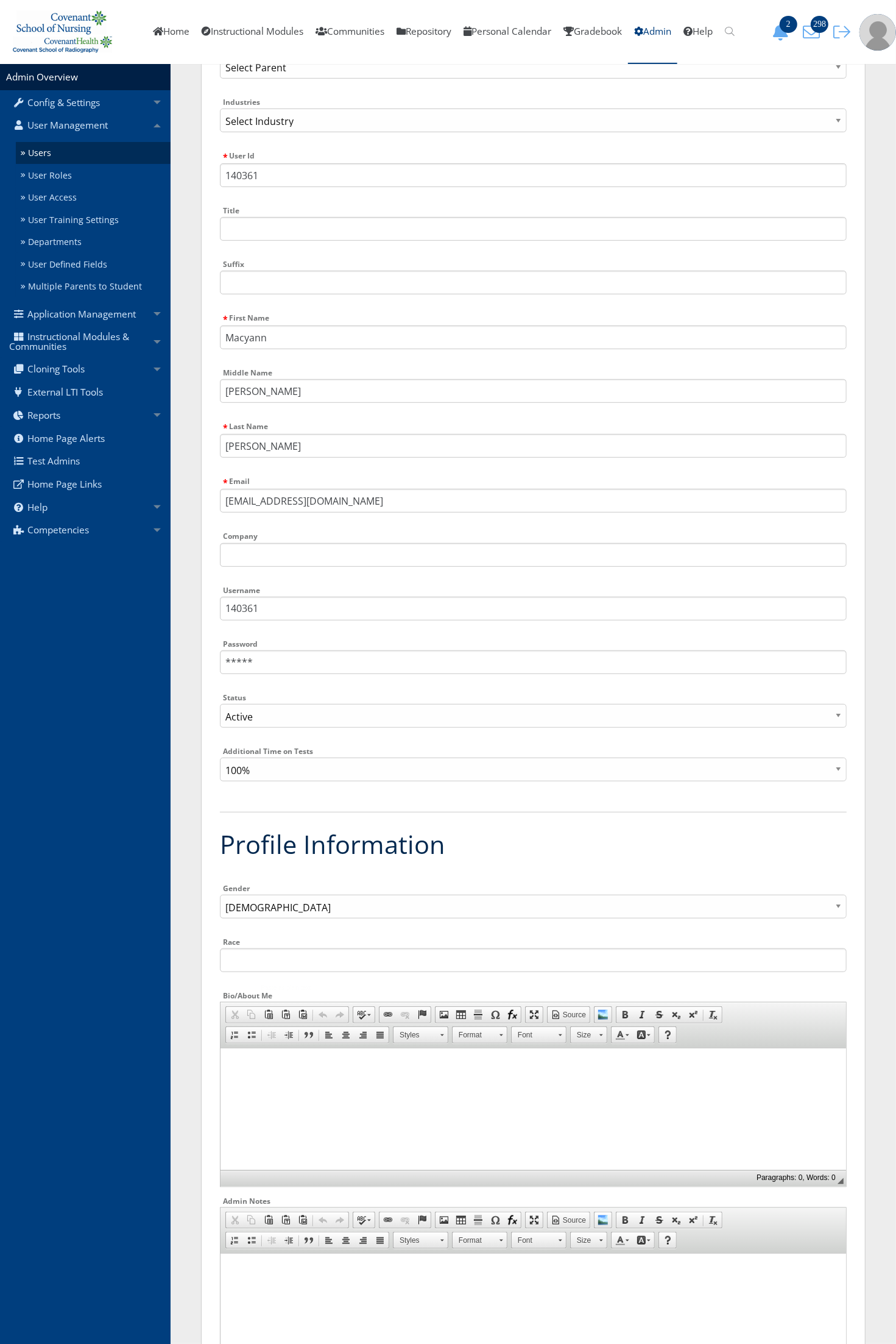
scroll to position [229, 0]
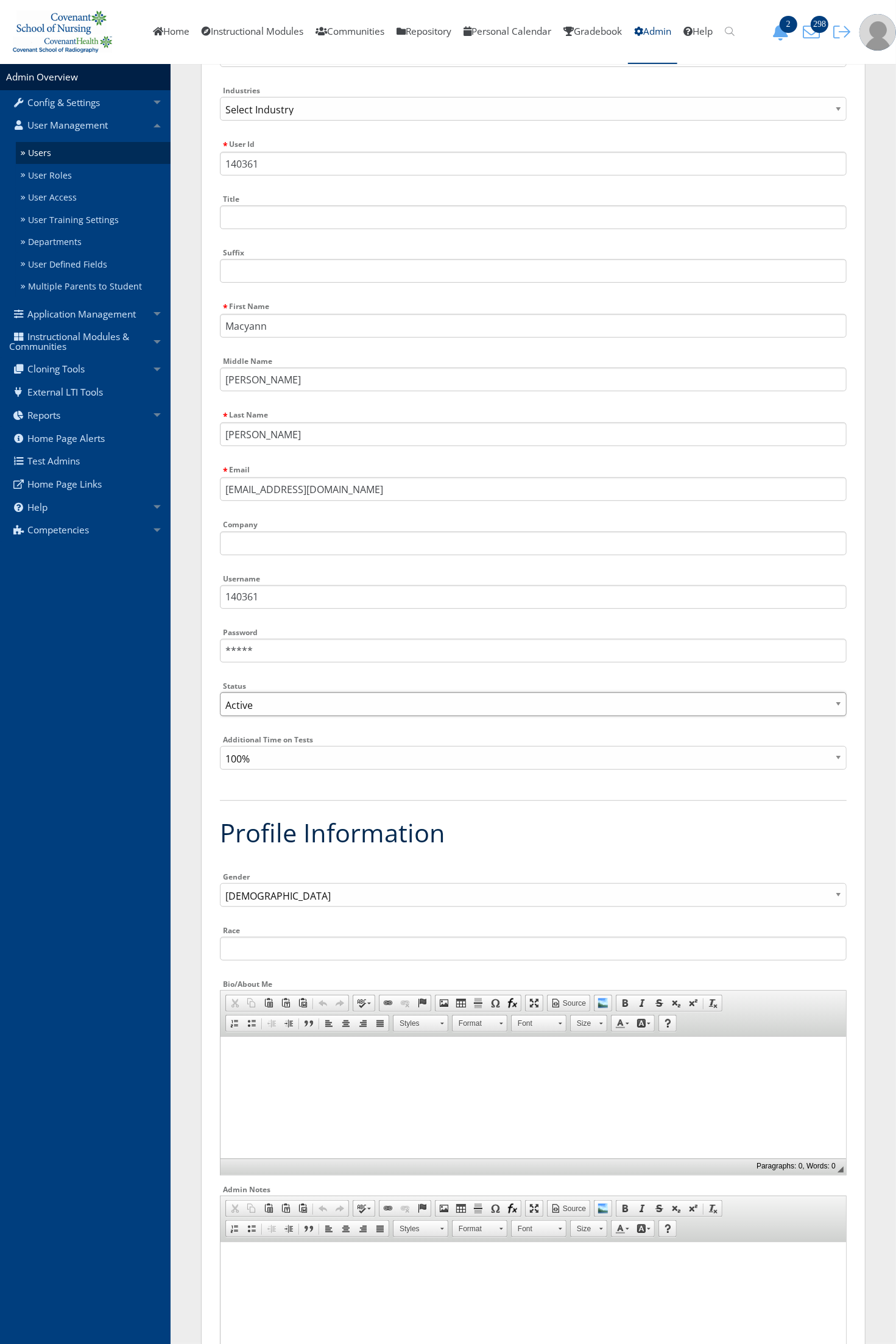
click at [264, 700] on select "Active Inactive" at bounding box center [533, 704] width 627 height 23
select select "0"
click at [220, 692] on select "Active Inactive" at bounding box center [533, 704] width 627 height 23
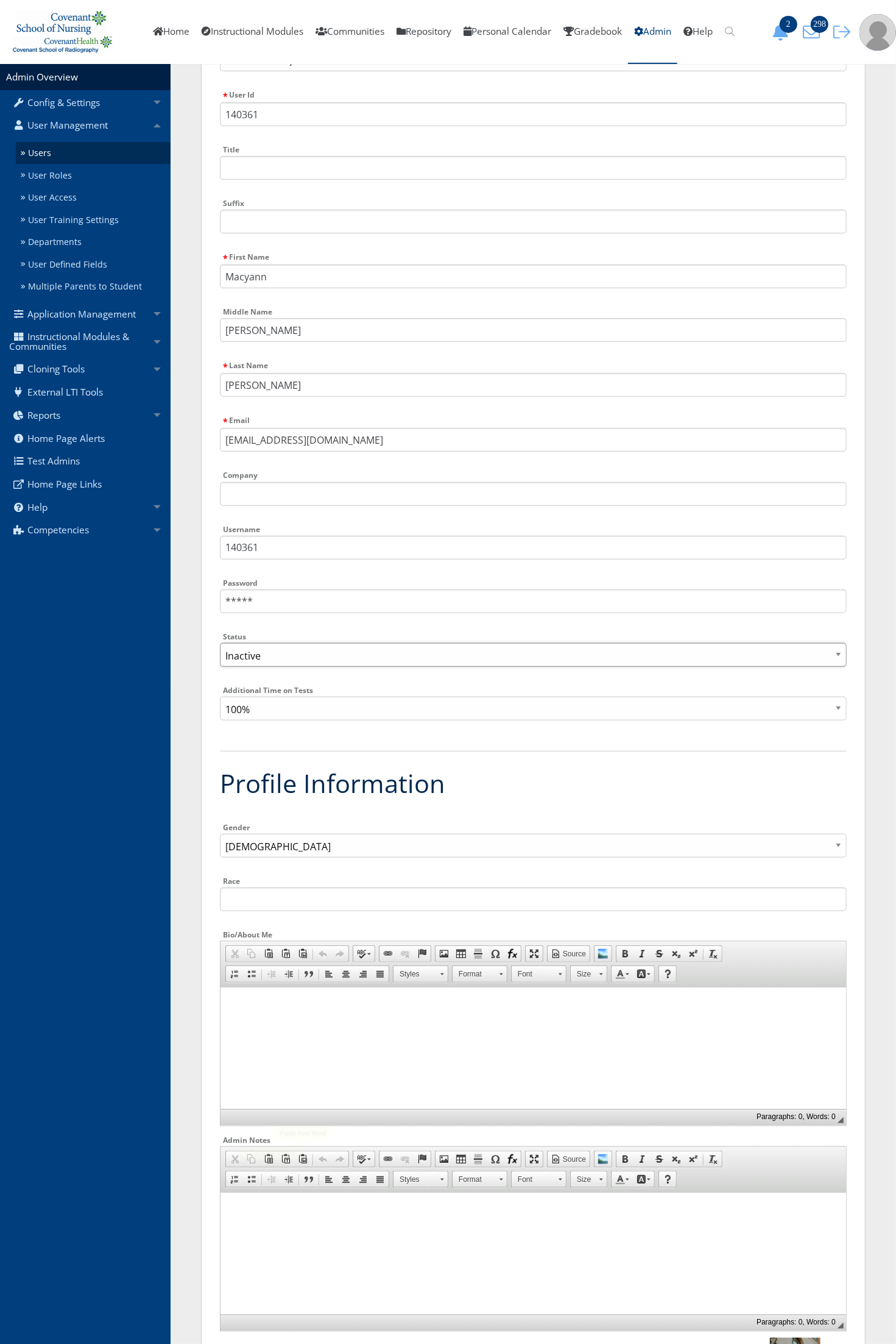
scroll to position [305, 0]
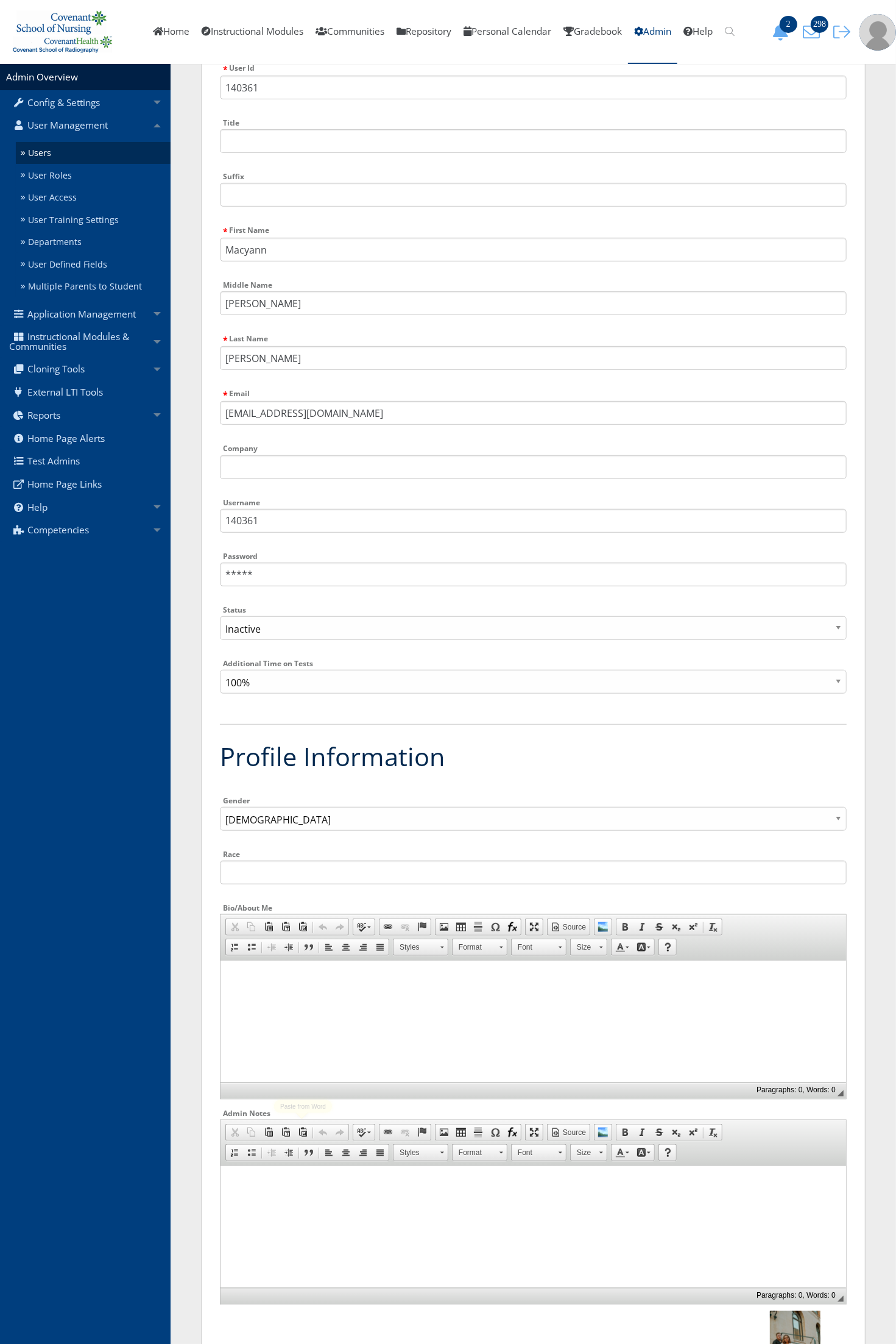
click at [301, 1196] on html at bounding box center [532, 1180] width 626 height 30
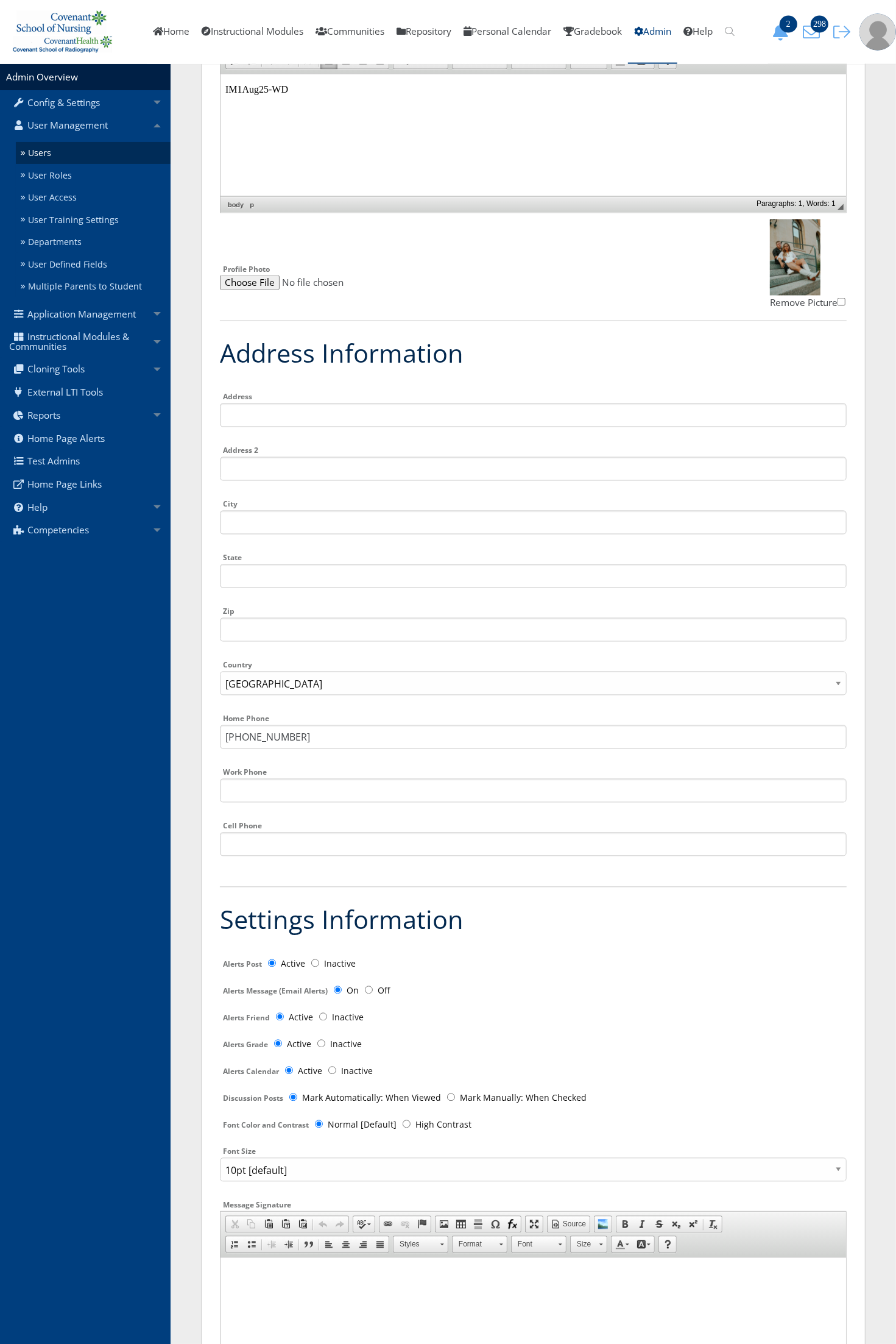
scroll to position [1611, 0]
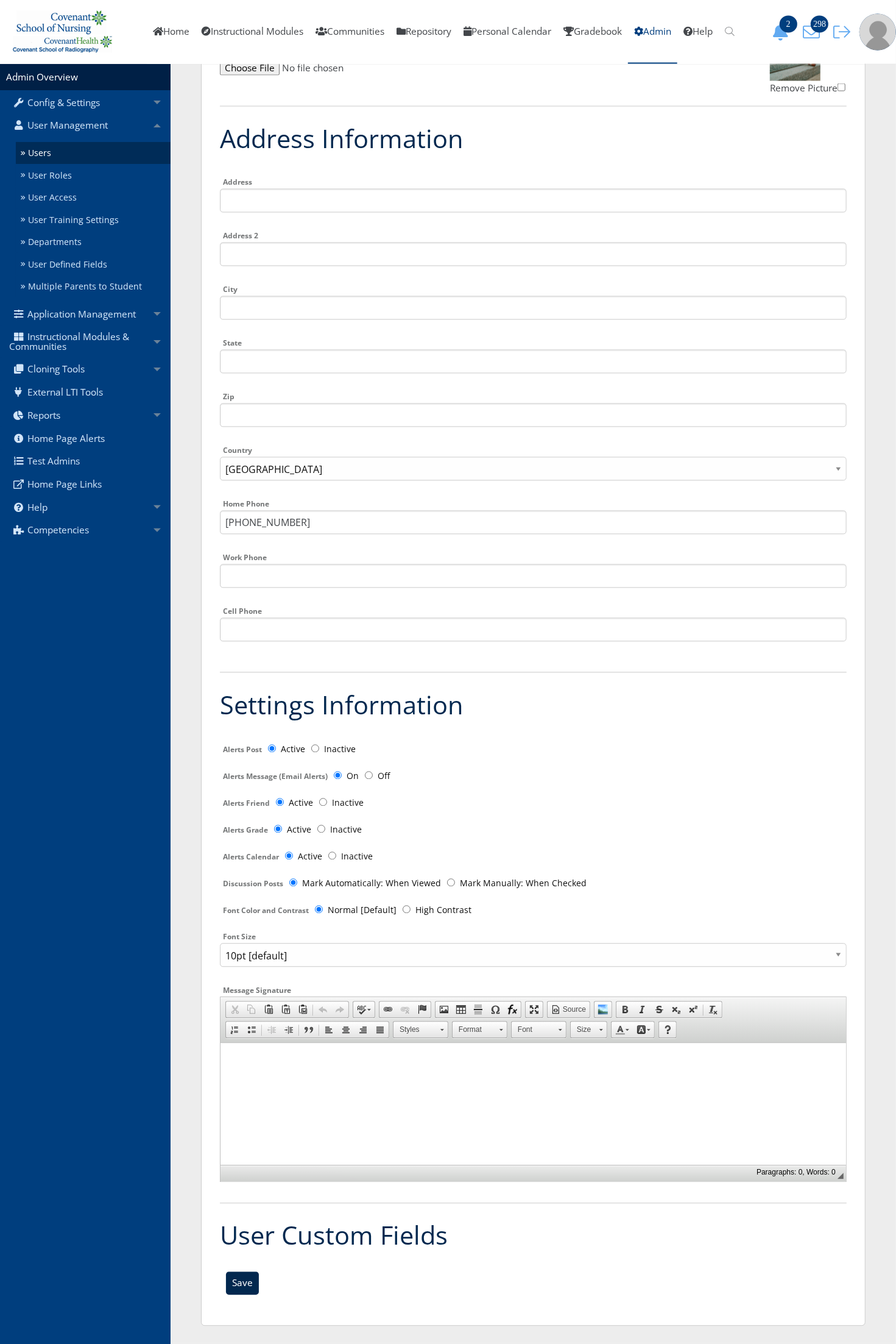
click at [242, 1294] on input "Save" at bounding box center [242, 1283] width 33 height 23
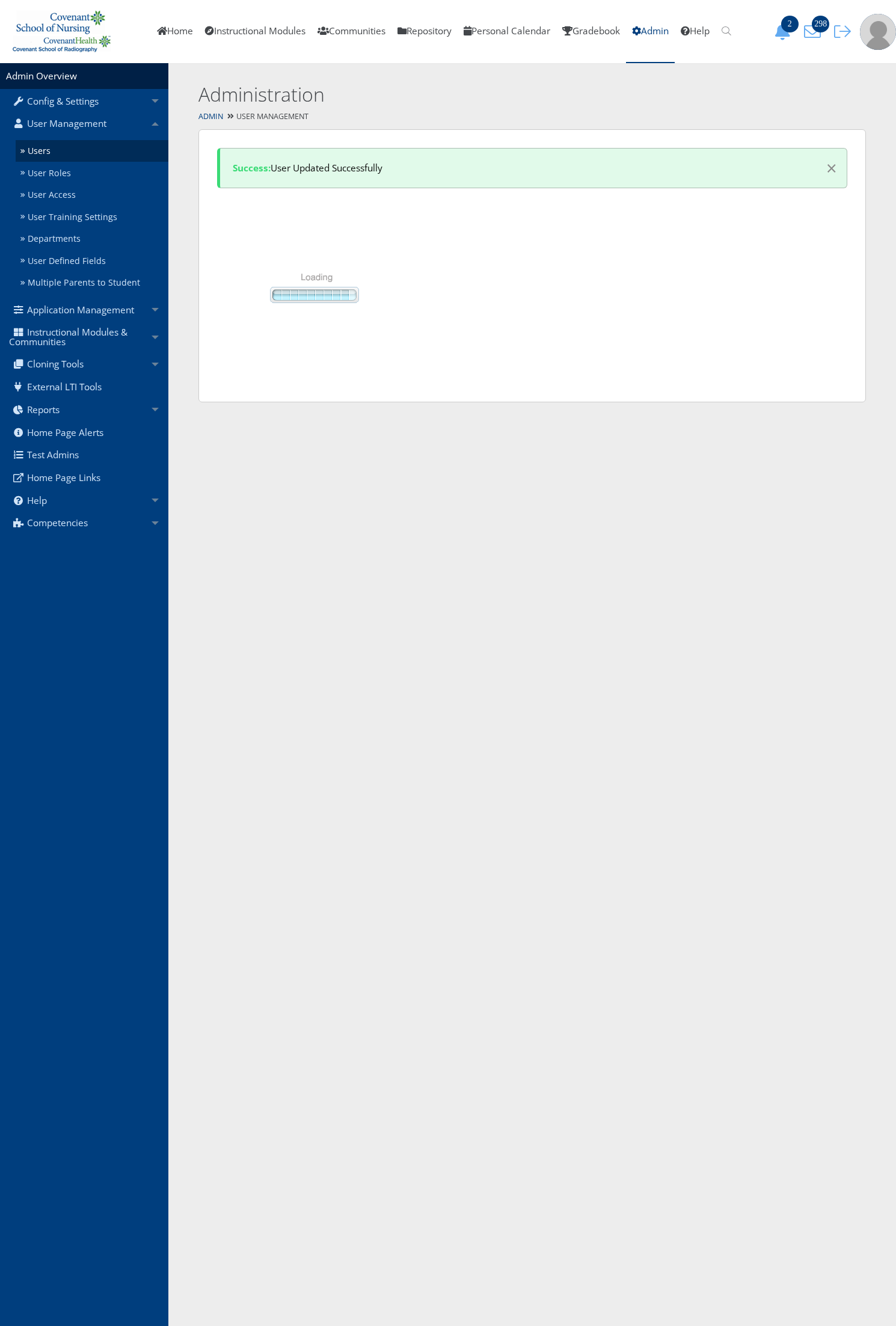
select select "50"
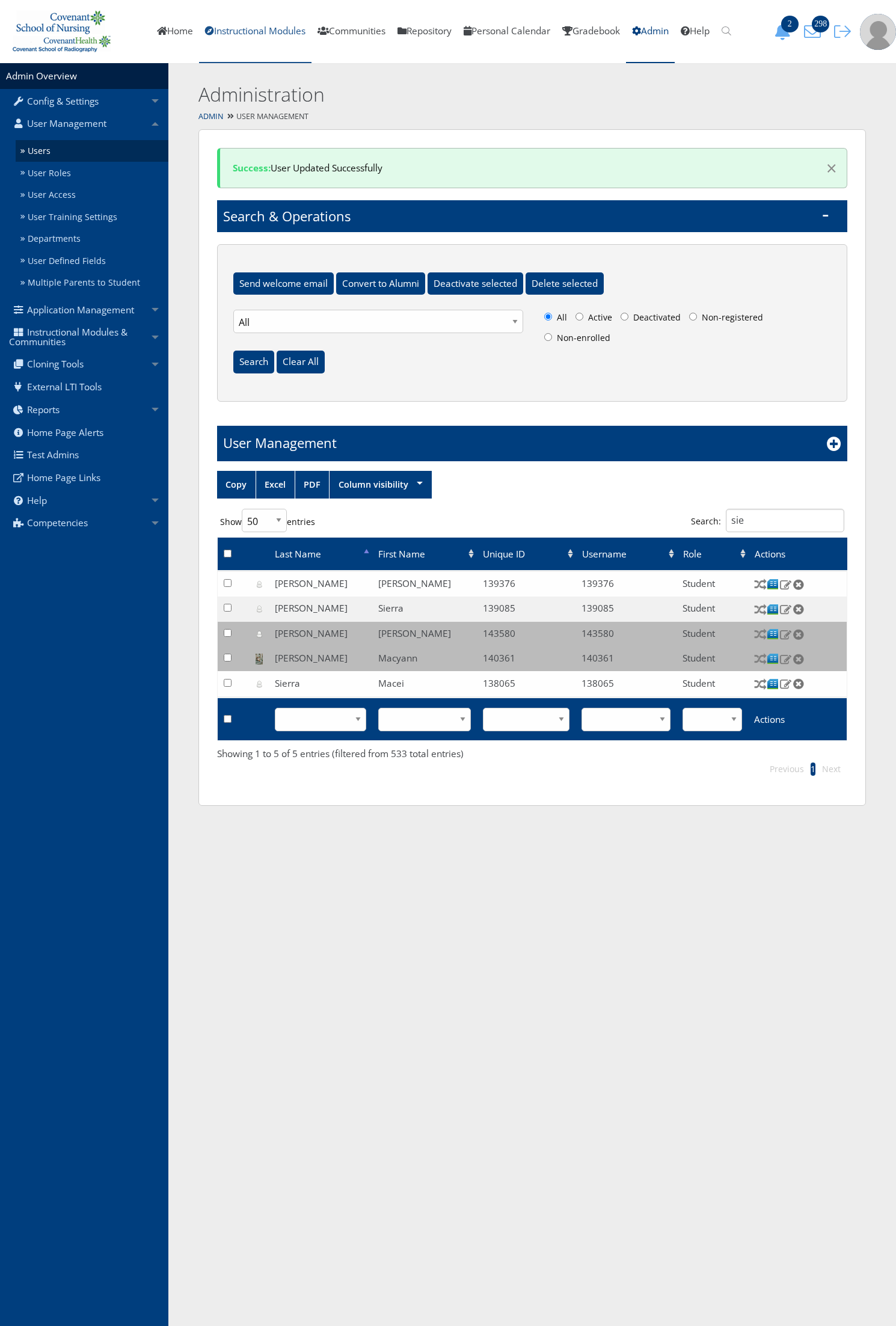
click at [250, 37] on link "Instructional Modules" at bounding box center [255, 31] width 112 height 63
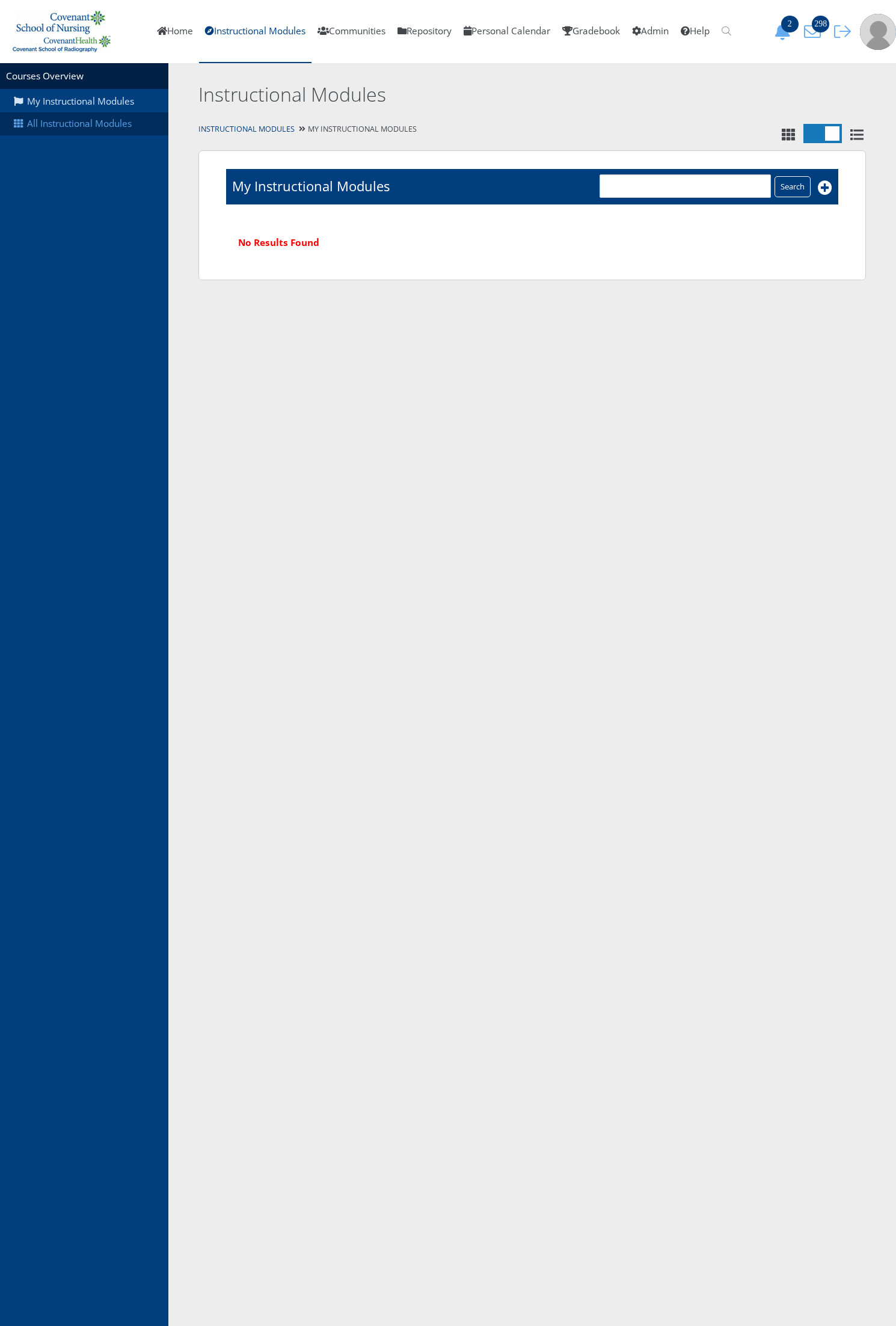
click at [85, 125] on link "All Instructional Modules" at bounding box center [84, 123] width 168 height 23
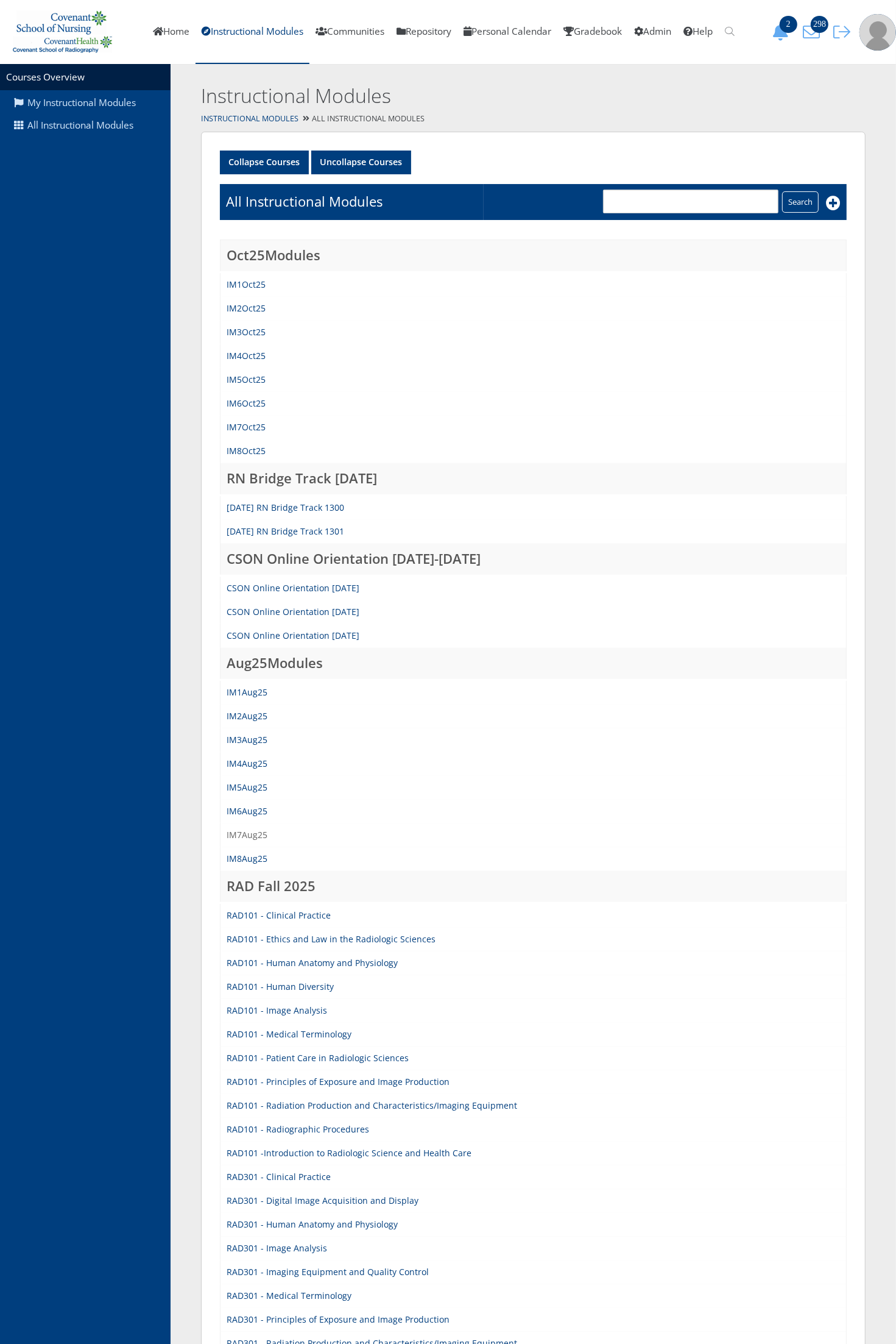
click at [254, 833] on link "IM7Aug25" at bounding box center [247, 834] width 41 height 11
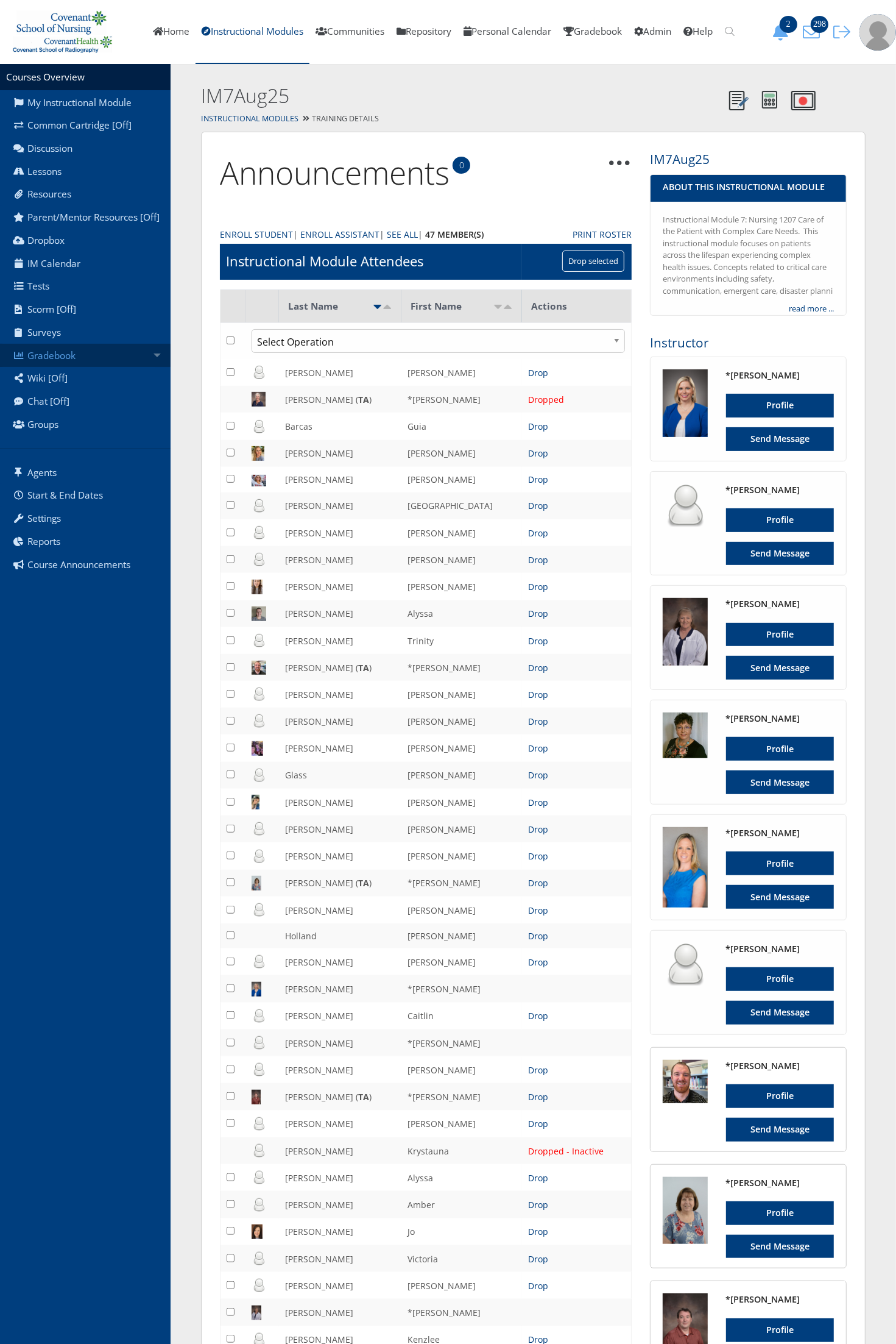
click at [80, 361] on link "Gradebook" at bounding box center [85, 355] width 170 height 23
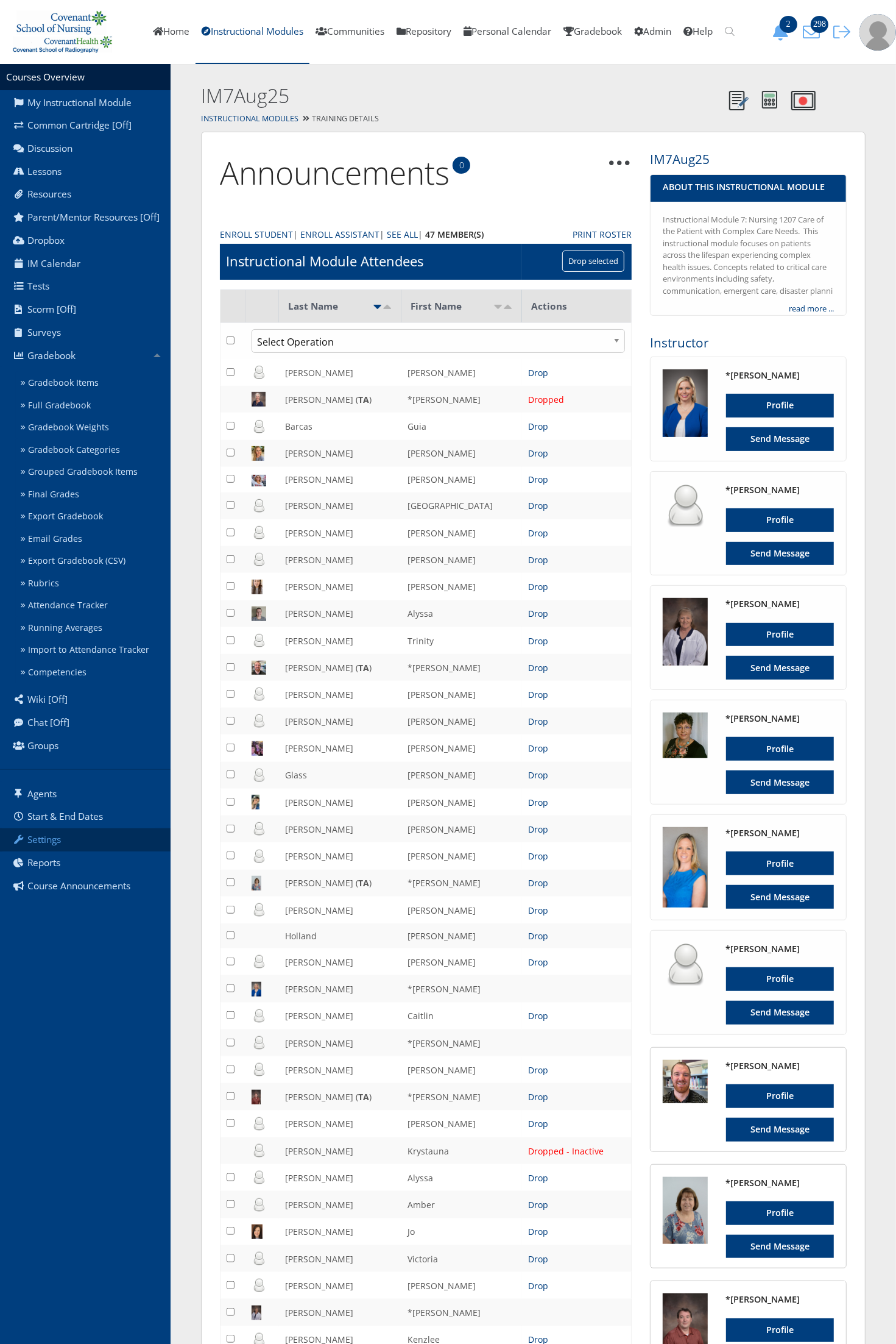
click at [87, 844] on link "Settings" at bounding box center [85, 839] width 170 height 23
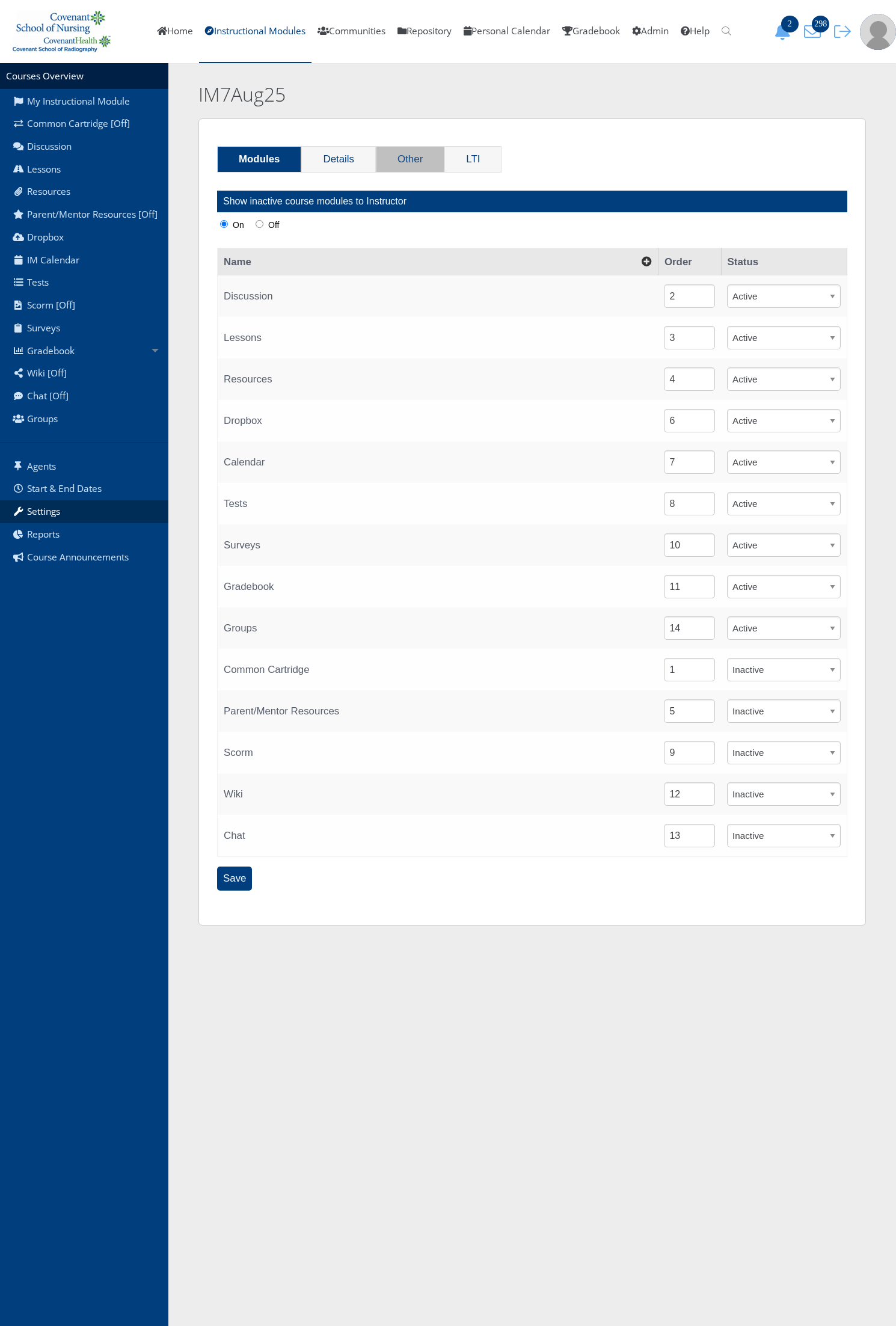
click at [401, 158] on link "Other" at bounding box center [410, 159] width 67 height 25
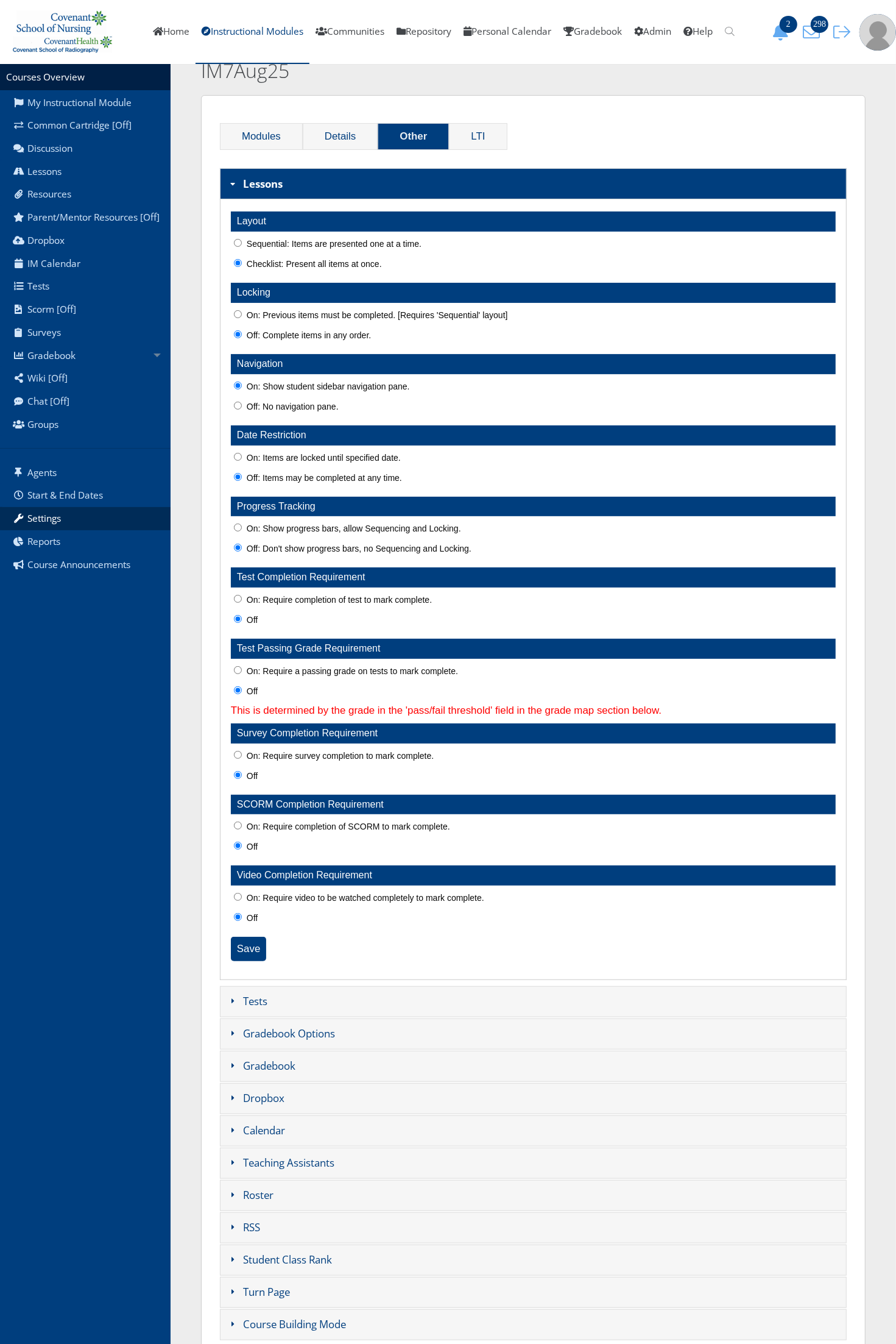
scroll to position [67, 0]
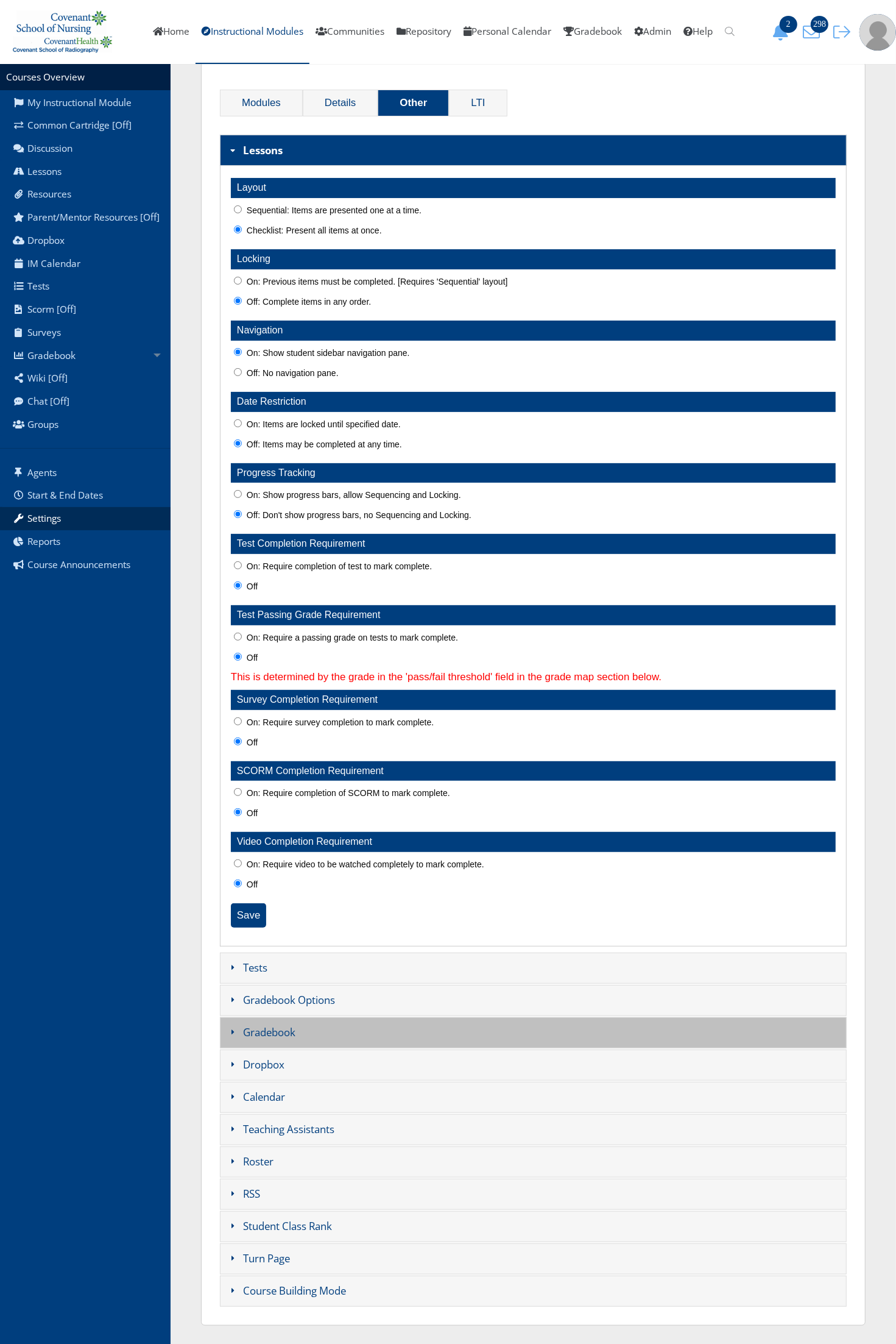
click at [332, 1038] on h3 "Gradebook" at bounding box center [533, 1033] width 627 height 31
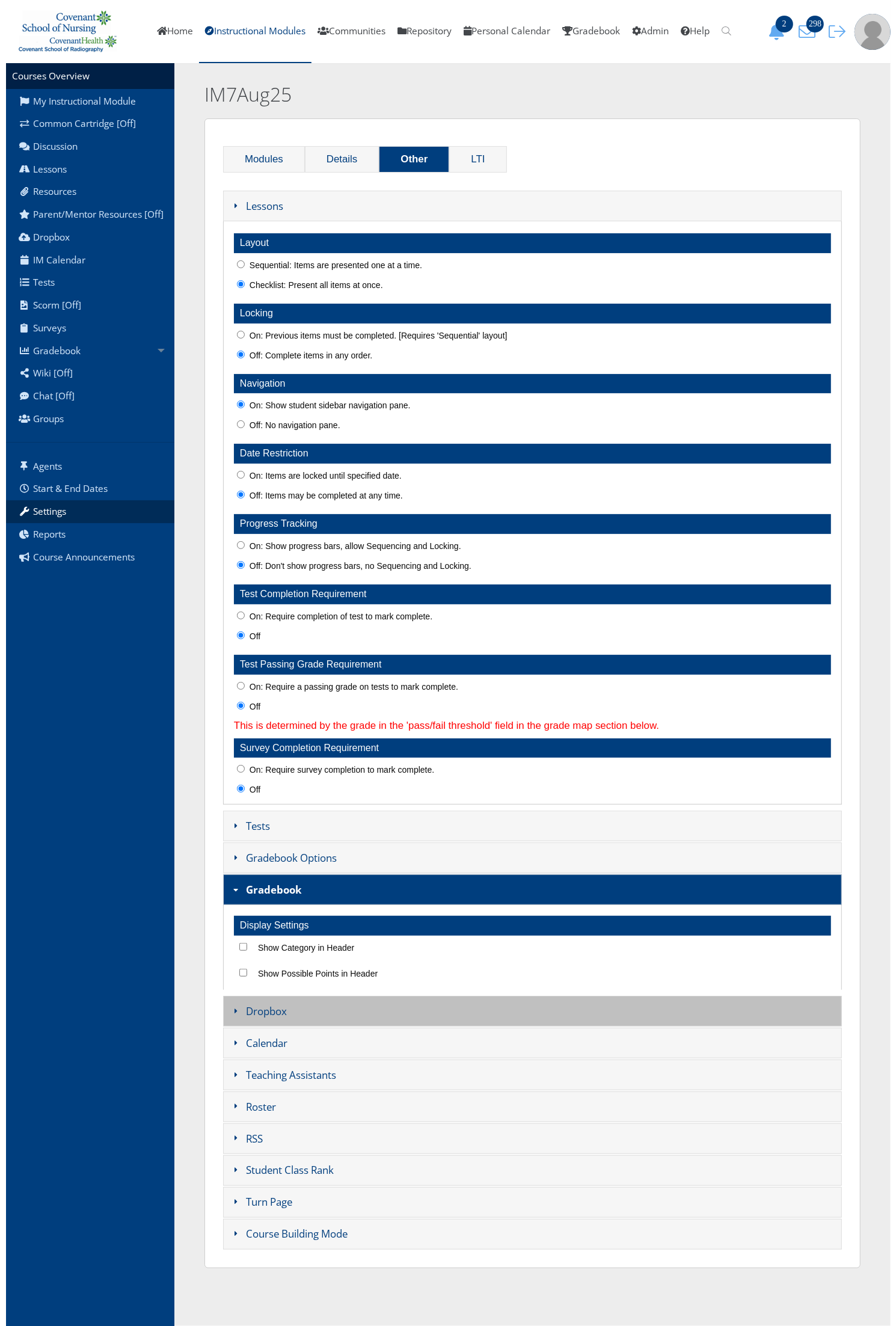
scroll to position [0, 0]
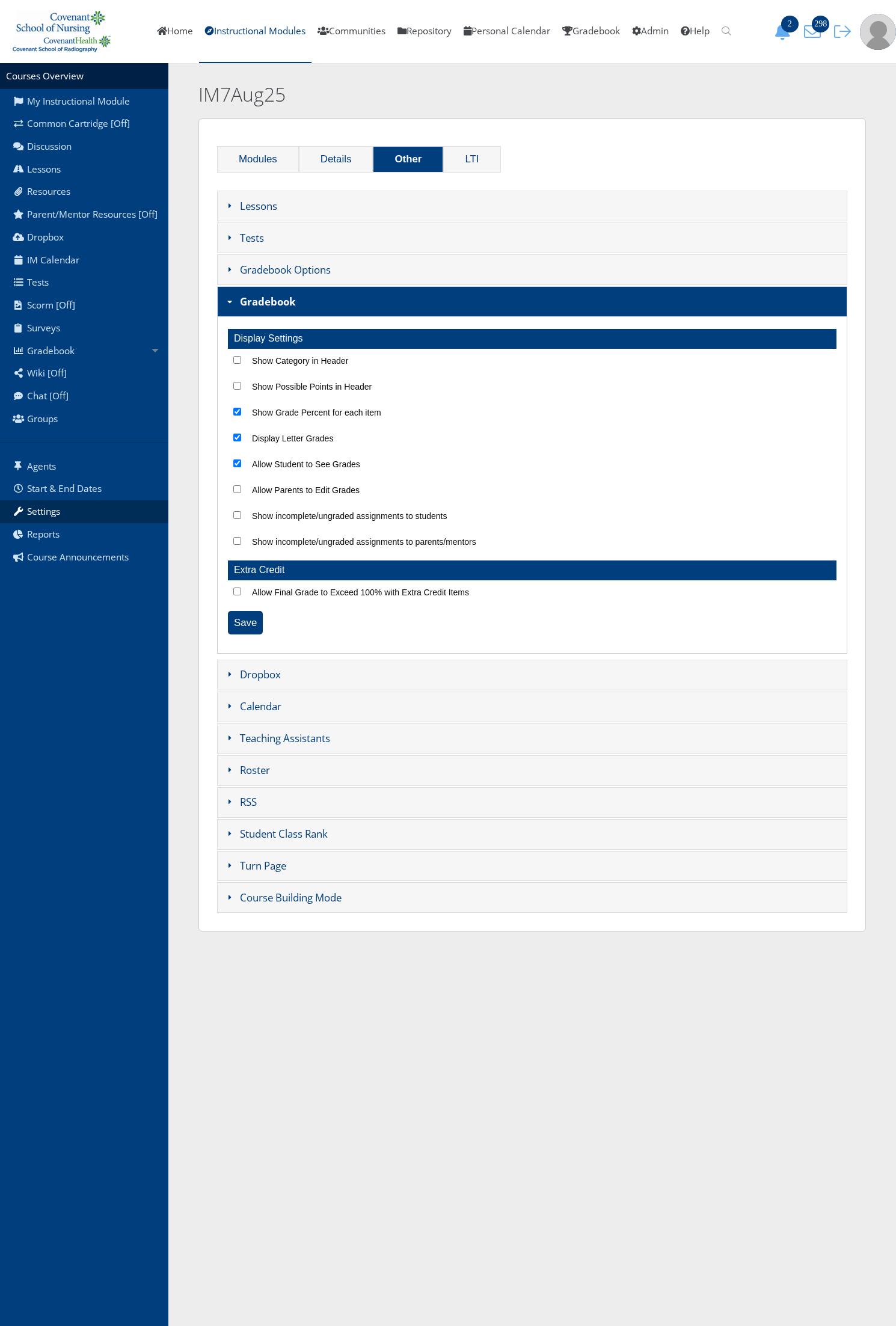
click at [238, 413] on input "Show Grade Percent for each item" at bounding box center [237, 411] width 7 height 7
checkbox input "false"
click at [236, 441] on input "Display Letter Grades" at bounding box center [237, 437] width 7 height 7
checkbox input "false"
drag, startPoint x: 239, startPoint y: 463, endPoint x: 250, endPoint y: 486, distance: 25.5
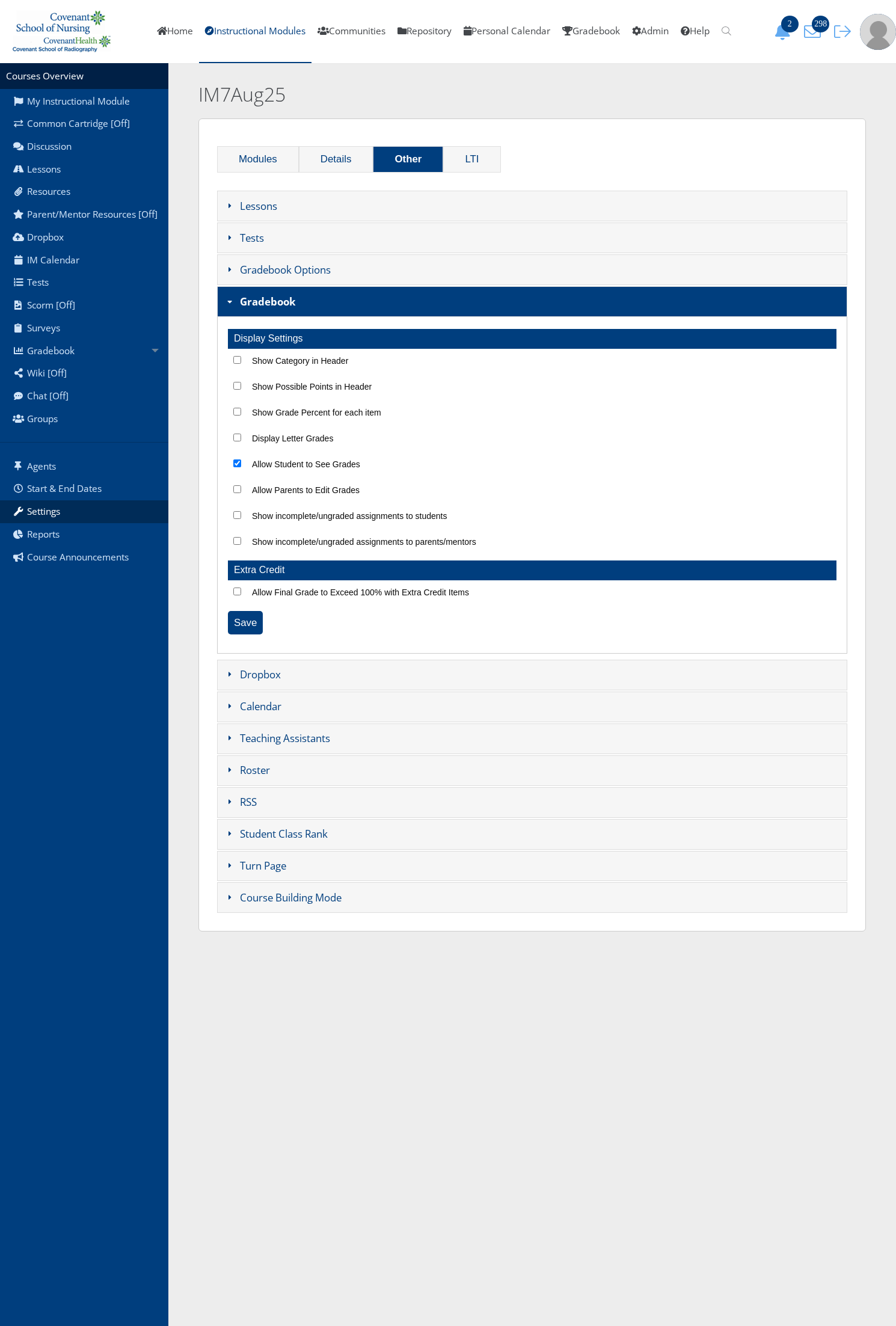
click at [238, 464] on input "Allow Student to See Grades" at bounding box center [237, 463] width 7 height 7
checkbox input "false"
click at [241, 629] on input "Save" at bounding box center [245, 622] width 35 height 23
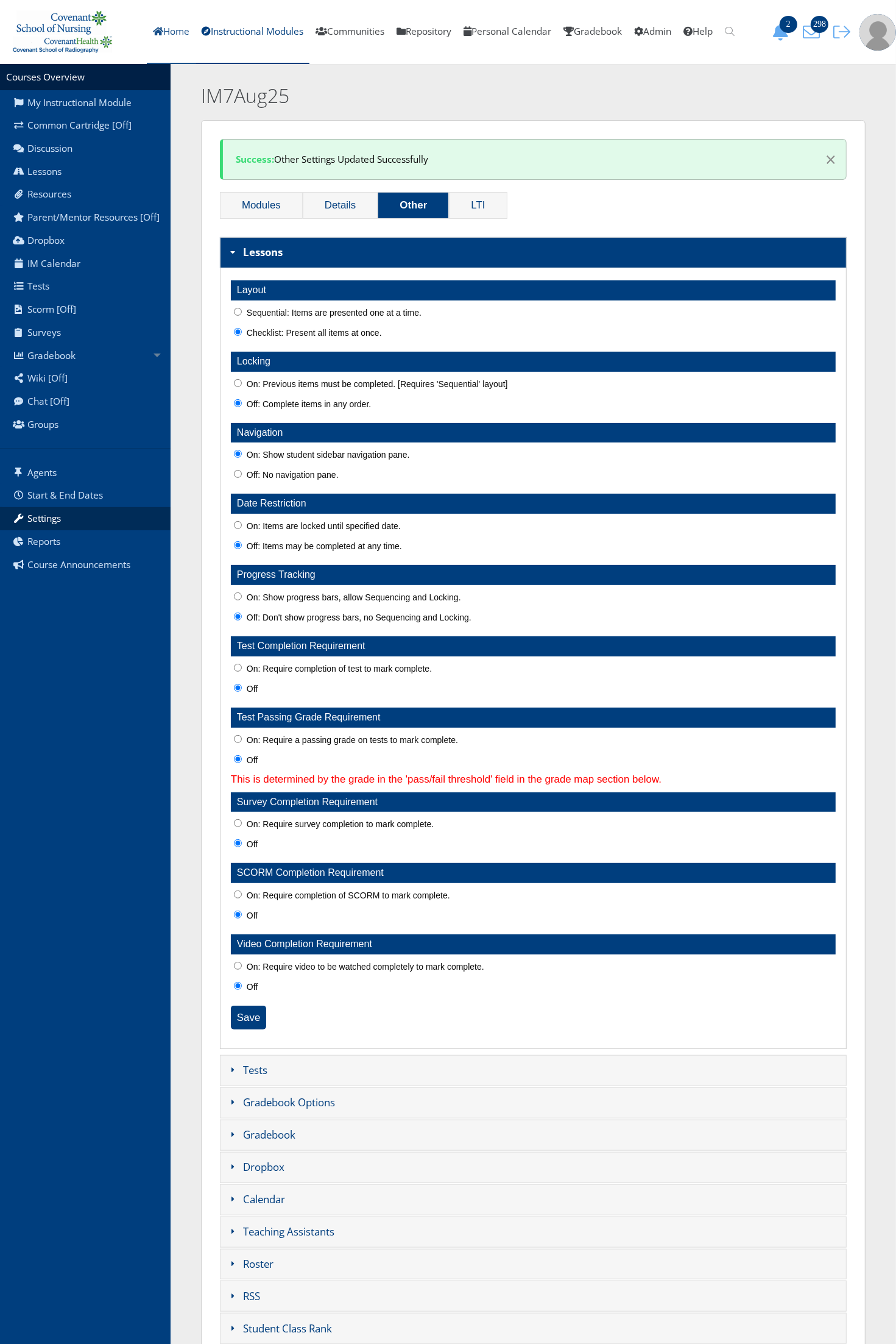
click at [153, 23] on link "Home" at bounding box center [171, 32] width 48 height 64
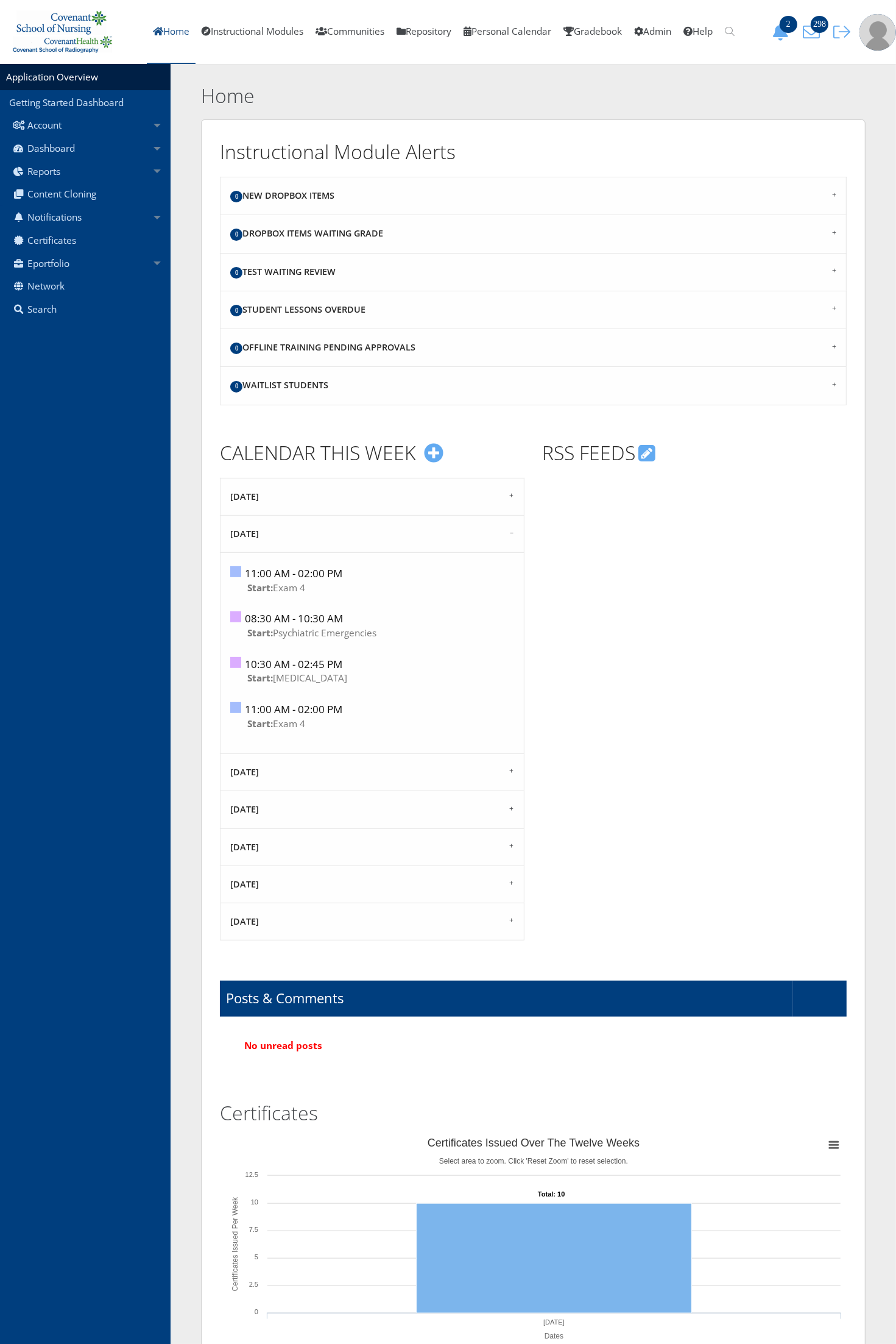
click at [164, 23] on link "Home" at bounding box center [171, 32] width 48 height 64
click at [160, 47] on link "Home" at bounding box center [171, 32] width 48 height 64
click at [162, 39] on link "Home" at bounding box center [171, 32] width 48 height 64
